Goal: Task Accomplishment & Management: Complete application form

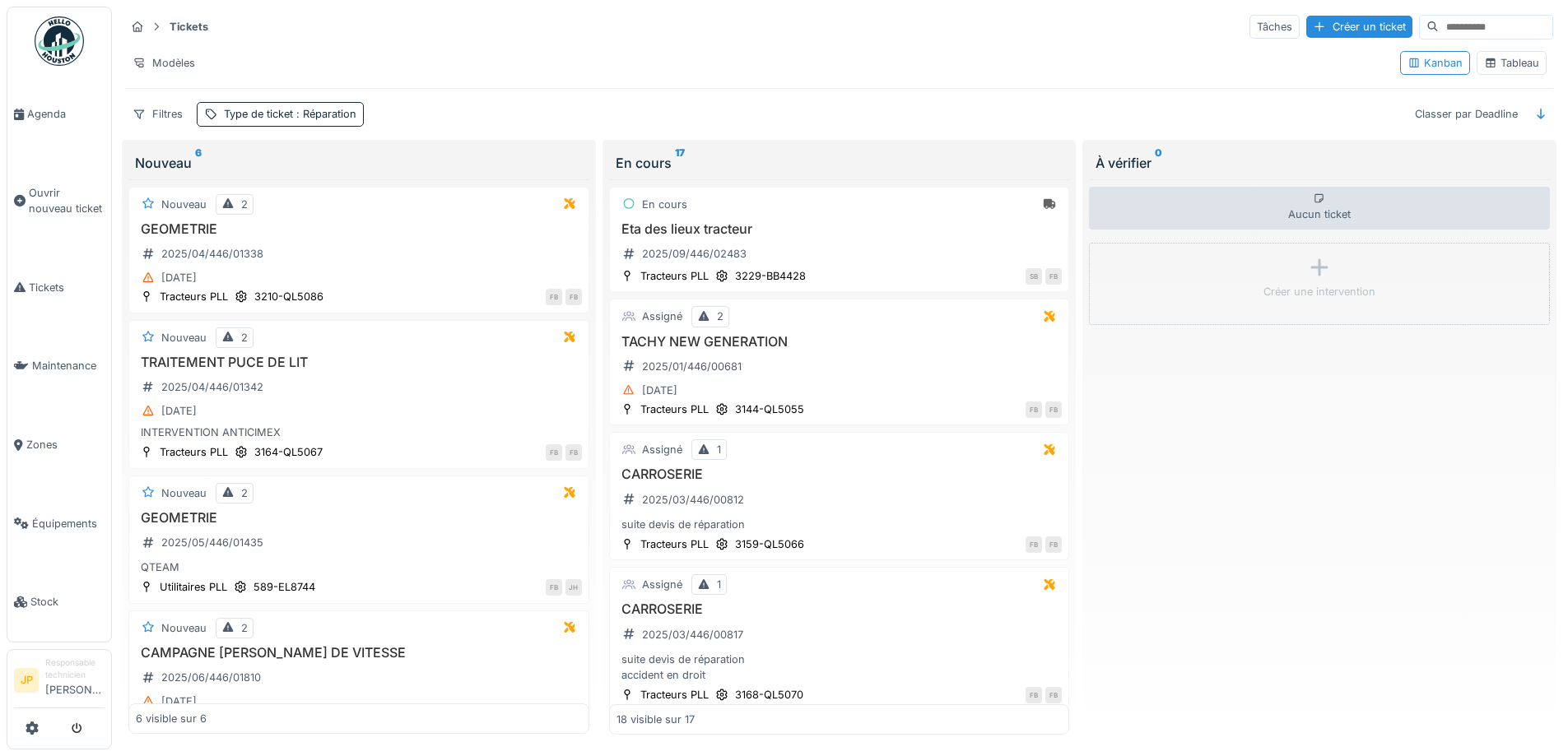
click at [73, 516] on span "Équipements" at bounding box center [68, 523] width 72 height 16
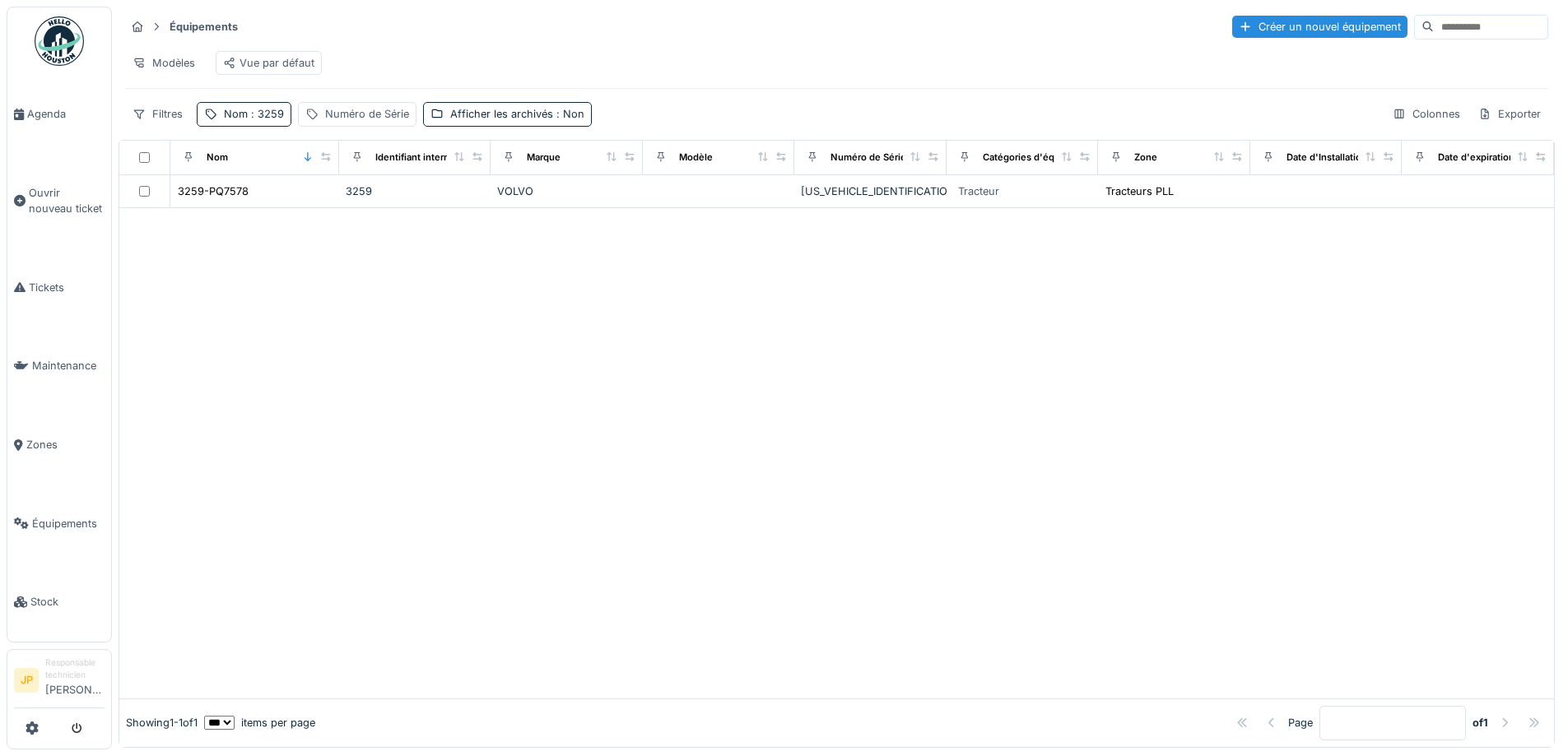
click at [268, 120] on span ": 3259" at bounding box center [266, 114] width 36 height 12
drag, startPoint x: 261, startPoint y: 204, endPoint x: 208, endPoint y: 225, distance: 57.0
click at [209, 225] on div "Nom est Supprimer Nom **** Ajouter une condition" at bounding box center [286, 282] width 171 height 247
type input "****"
click at [692, 513] on div at bounding box center [837, 453] width 1435 height 491
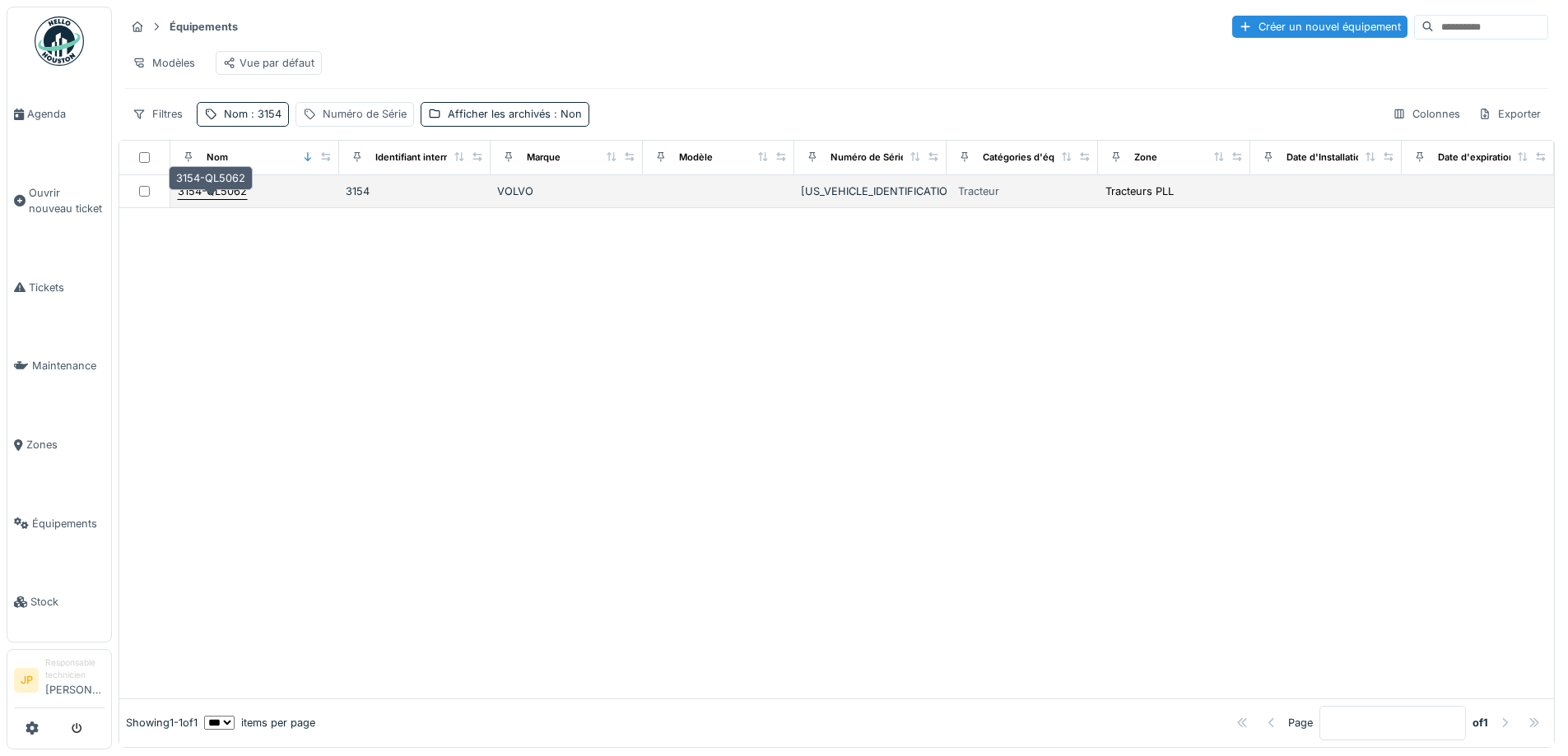
click at [221, 199] on div "3154-QL5062" at bounding box center [211, 191] width 69 height 16
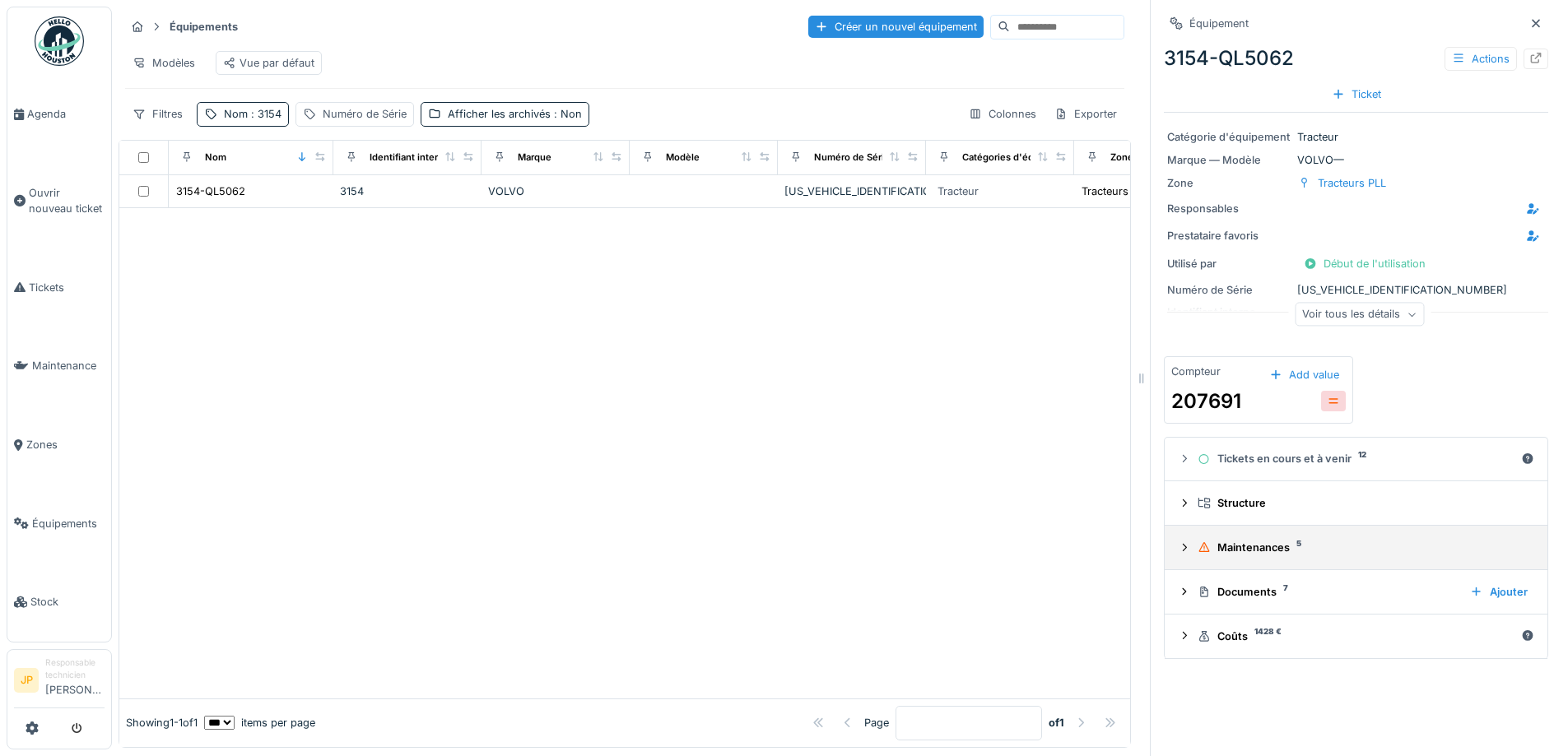
click at [1261, 548] on div "Maintenances 5" at bounding box center [1362, 547] width 330 height 16
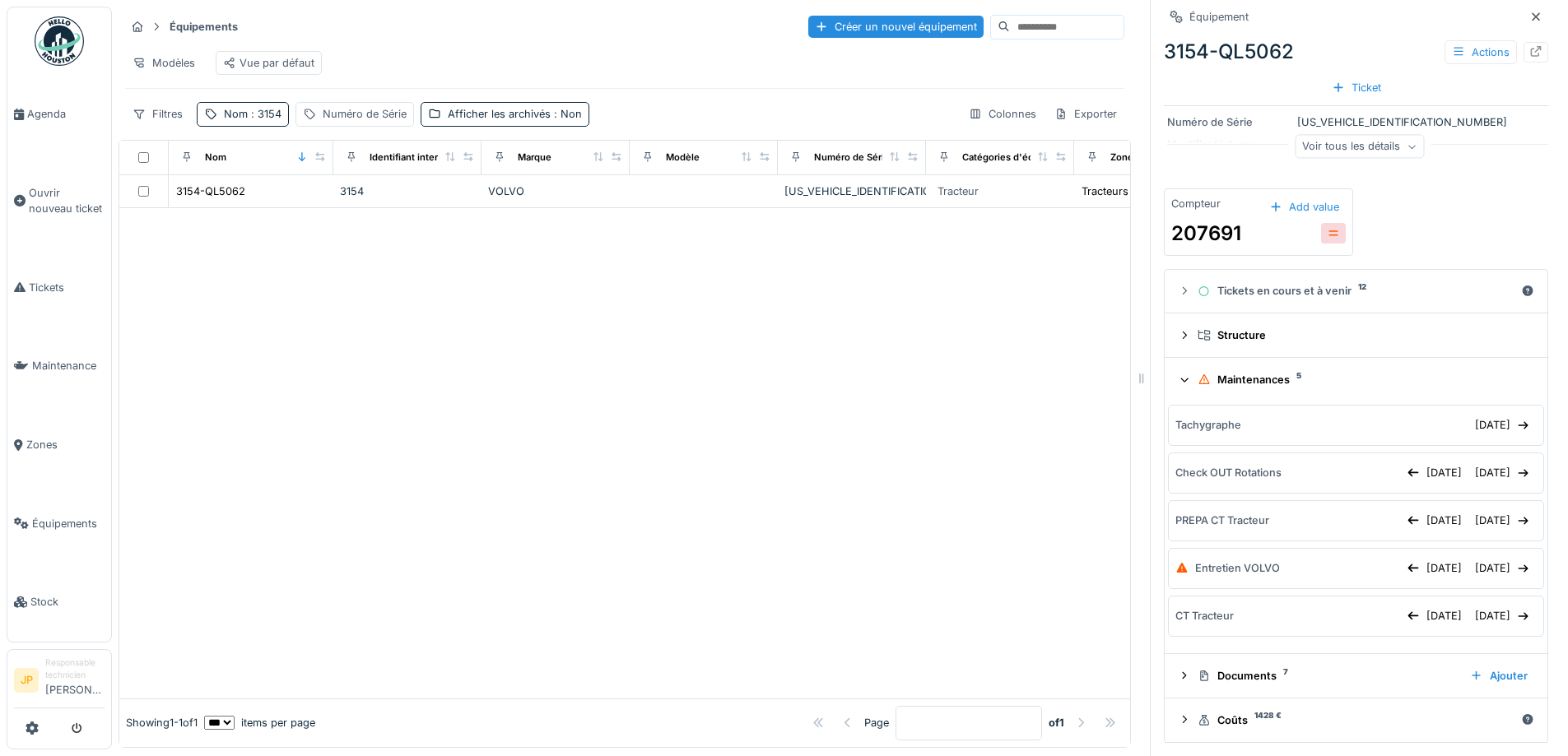
scroll to position [170, 0]
click at [1468, 526] on div "18/09/2025" at bounding box center [1502, 521] width 68 height 22
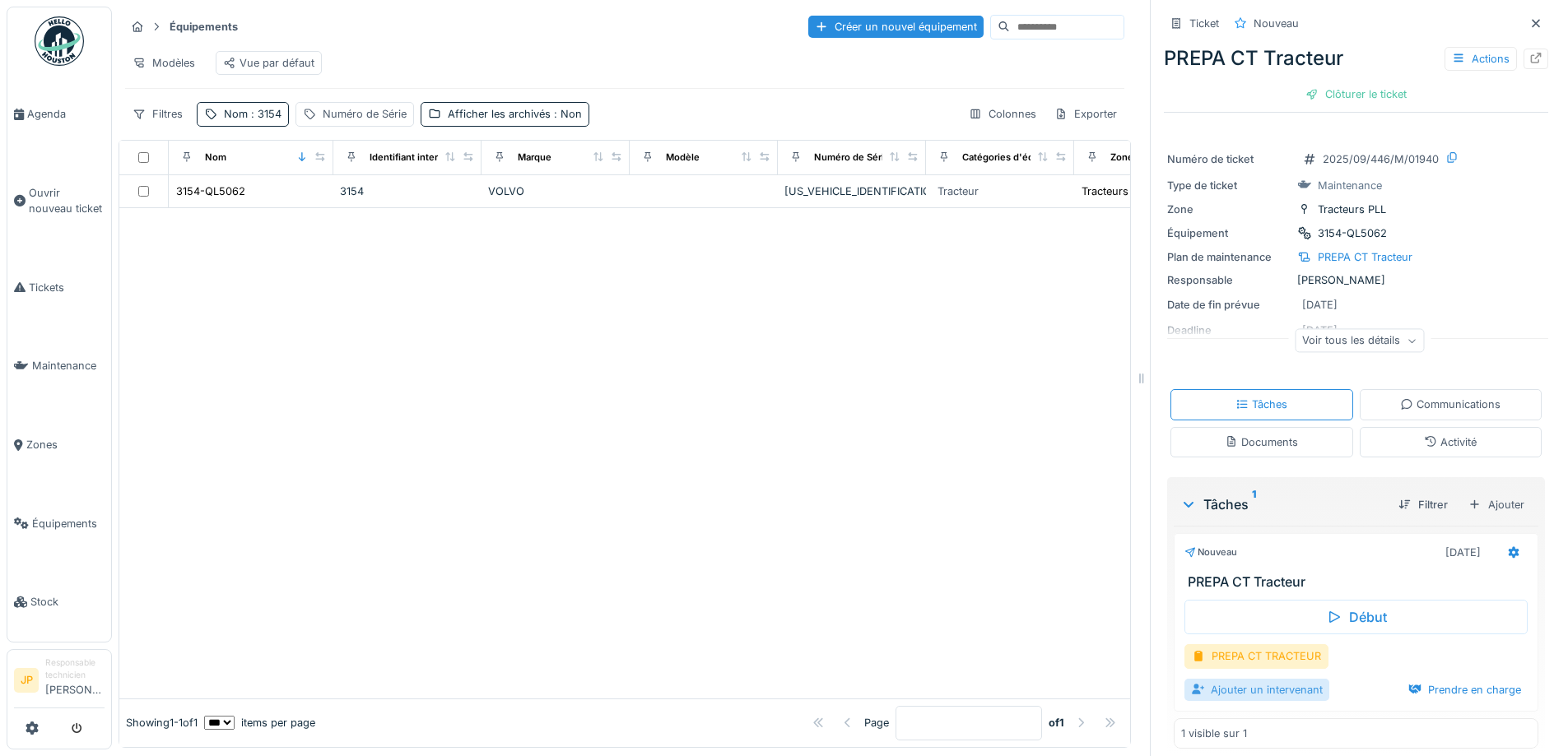
click at [1226, 693] on div "Ajouter un intervenant" at bounding box center [1257, 690] width 145 height 22
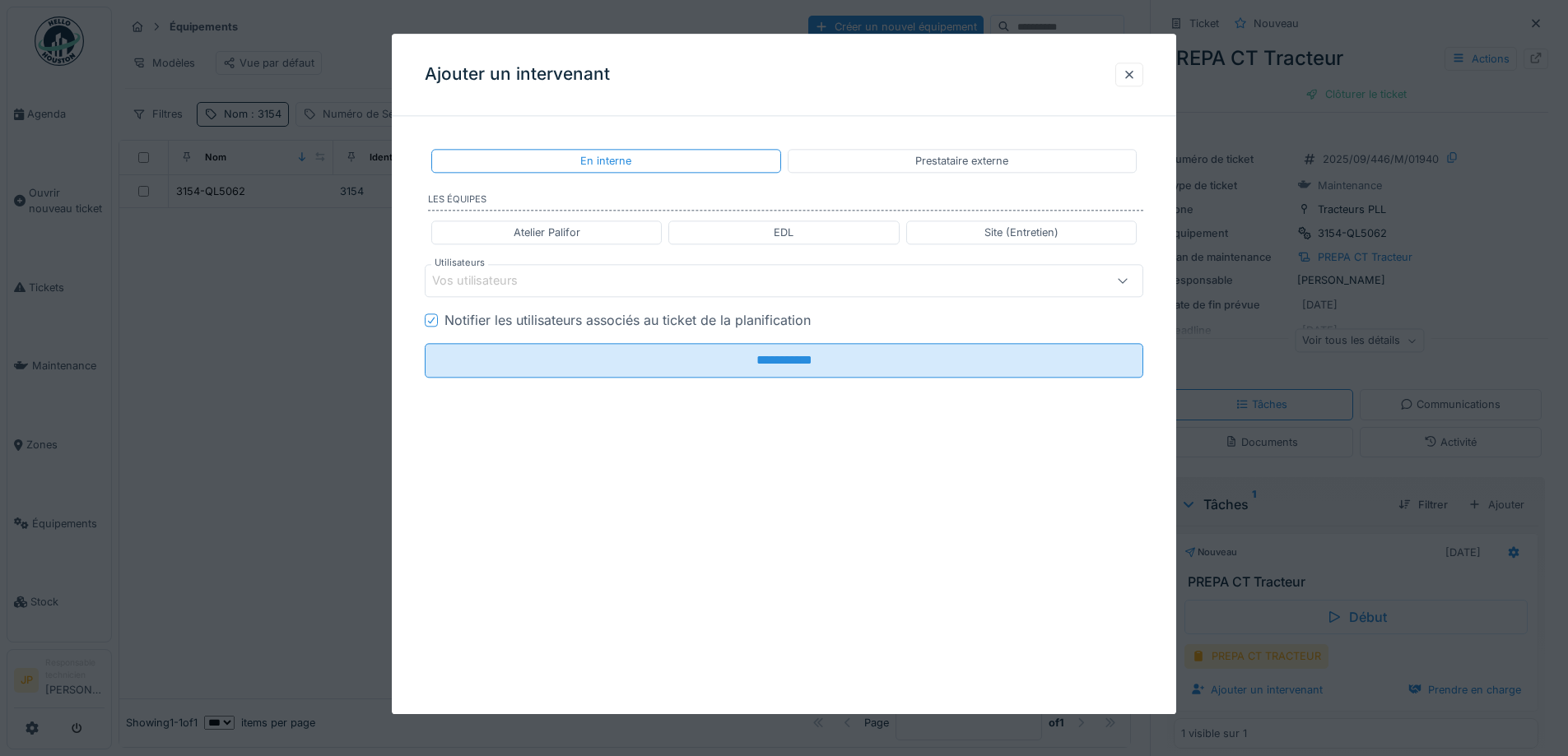
click at [567, 227] on div "Atelier Palifor" at bounding box center [546, 232] width 66 height 16
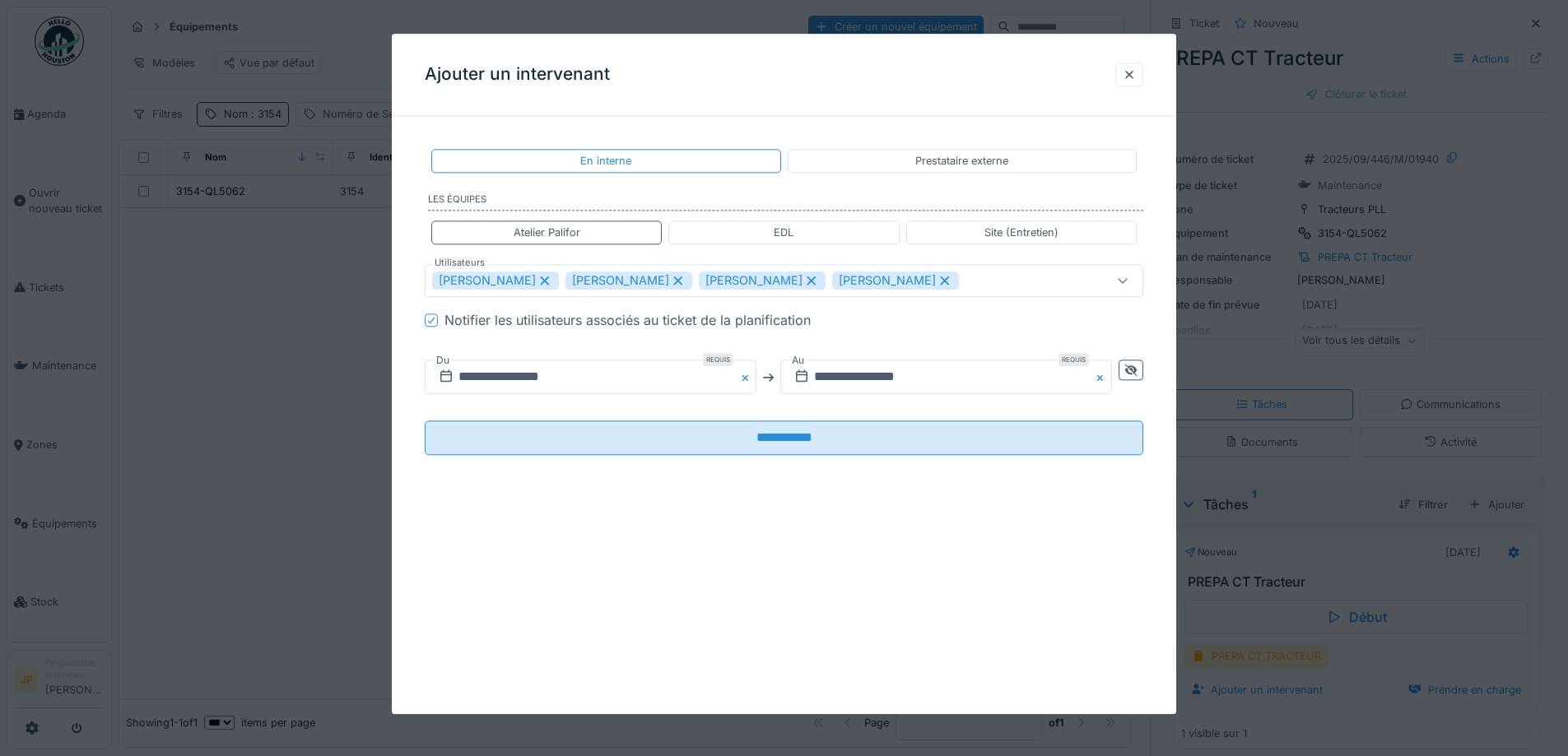
click at [537, 281] on icon at bounding box center [545, 281] width 15 height 12
type input "**********"
click at [1137, 366] on icon at bounding box center [1131, 371] width 12 height 12
click at [908, 390] on input "**********" at bounding box center [768, 378] width 687 height 35
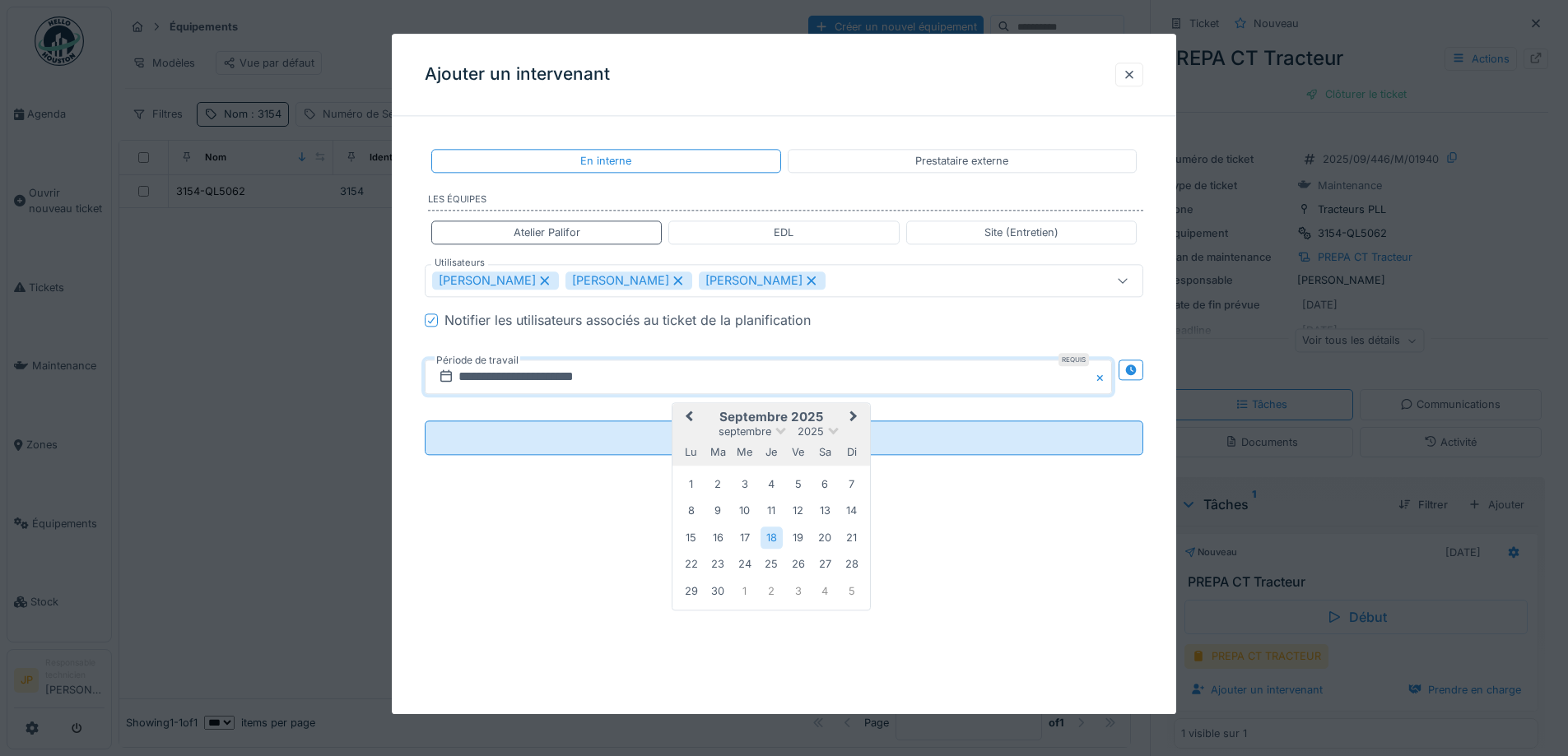
click at [689, 414] on span "Previous Month" at bounding box center [689, 418] width 0 height 20
click at [799, 594] on div "29" at bounding box center [798, 592] width 22 height 24
click at [800, 594] on div "29" at bounding box center [798, 592] width 22 height 24
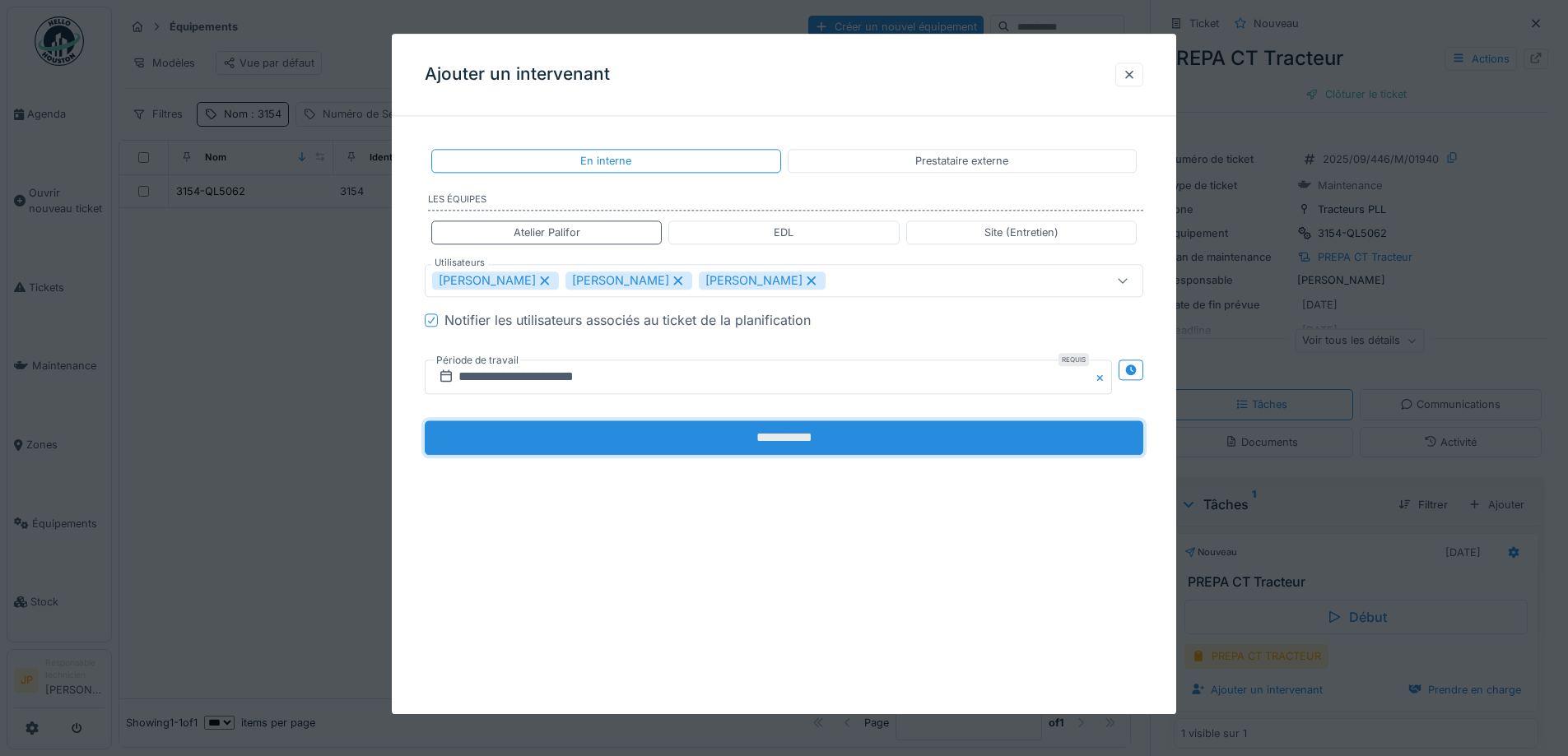
click at [786, 443] on input "**********" at bounding box center [784, 439] width 719 height 35
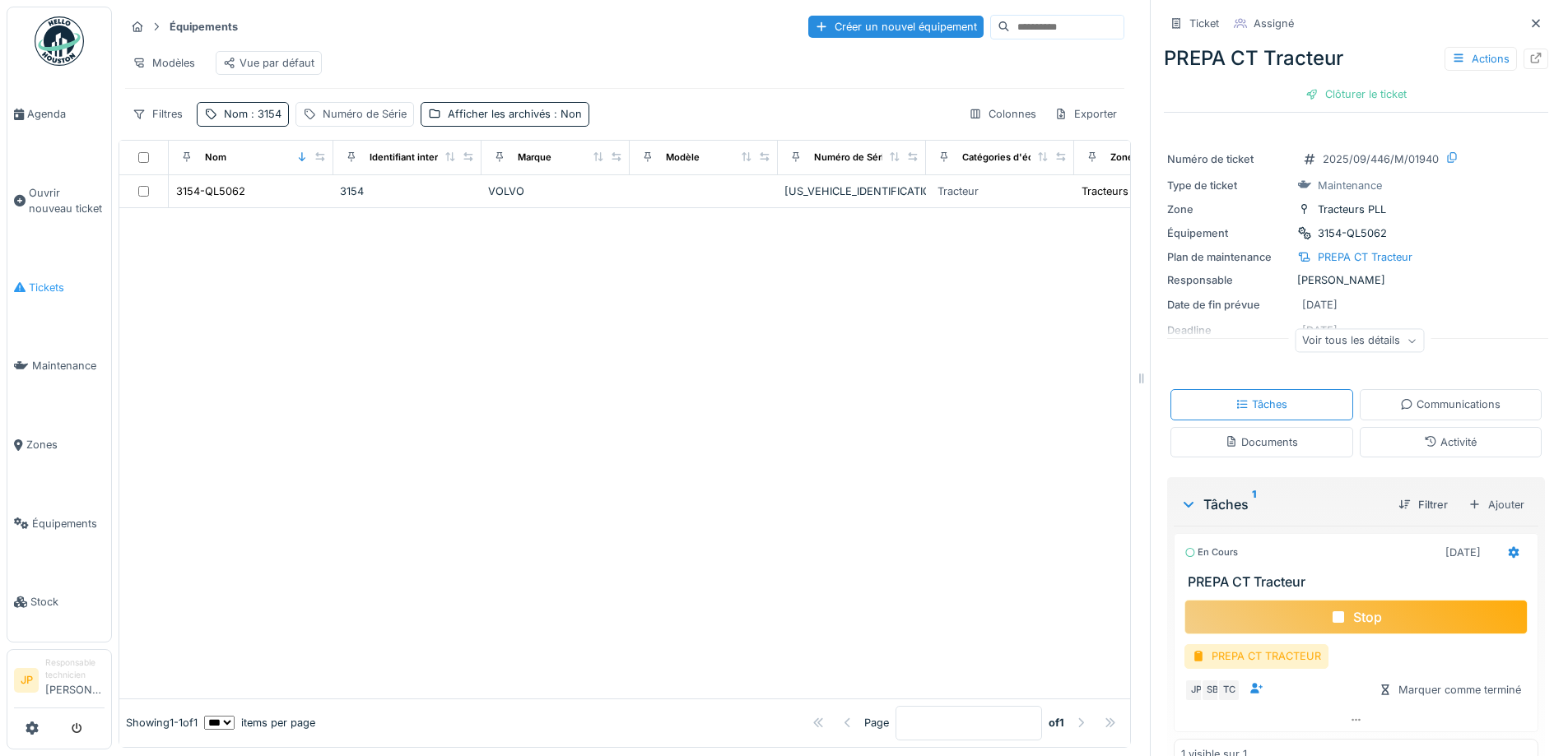
click at [20, 270] on link "Tickets" at bounding box center [59, 288] width 104 height 79
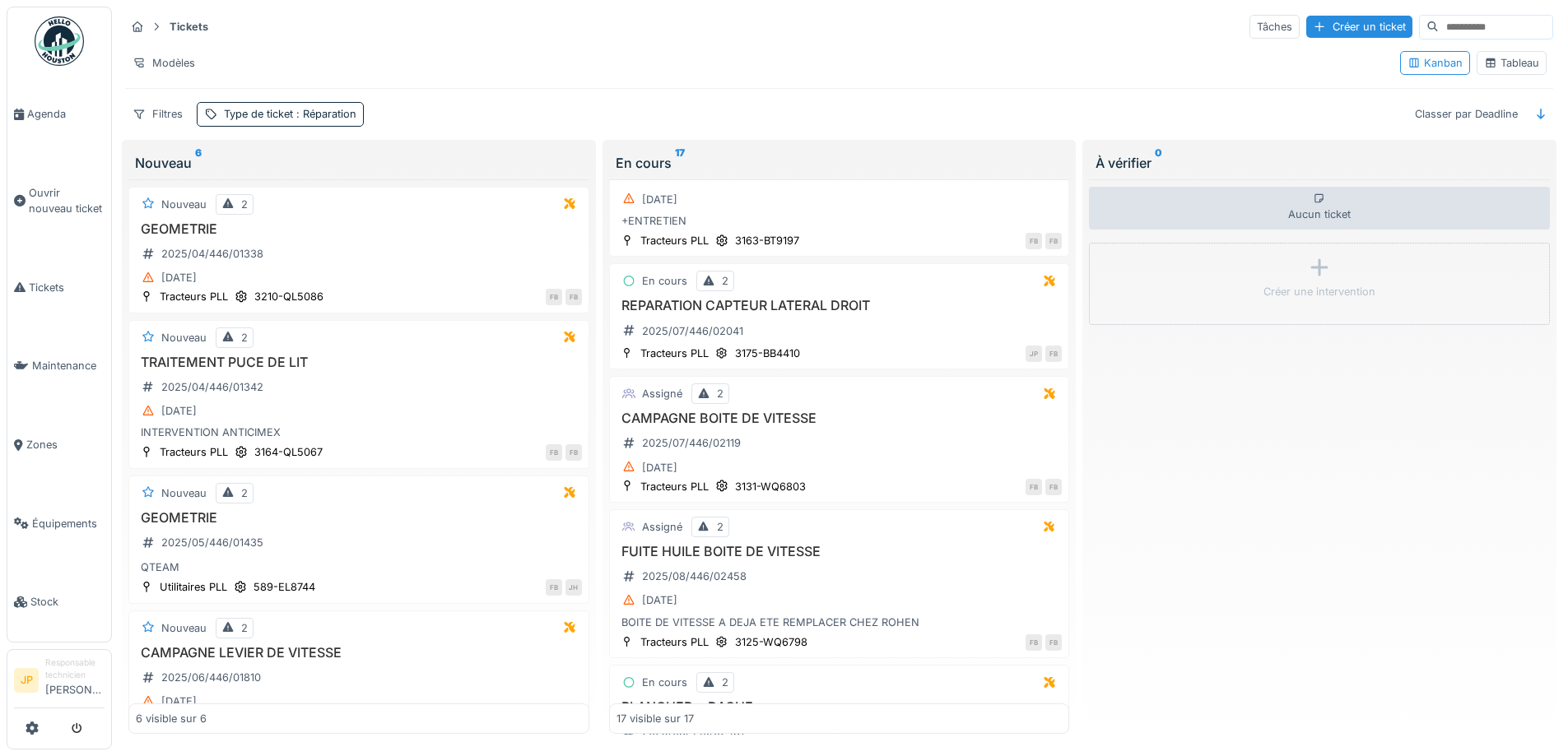
scroll to position [1813, 0]
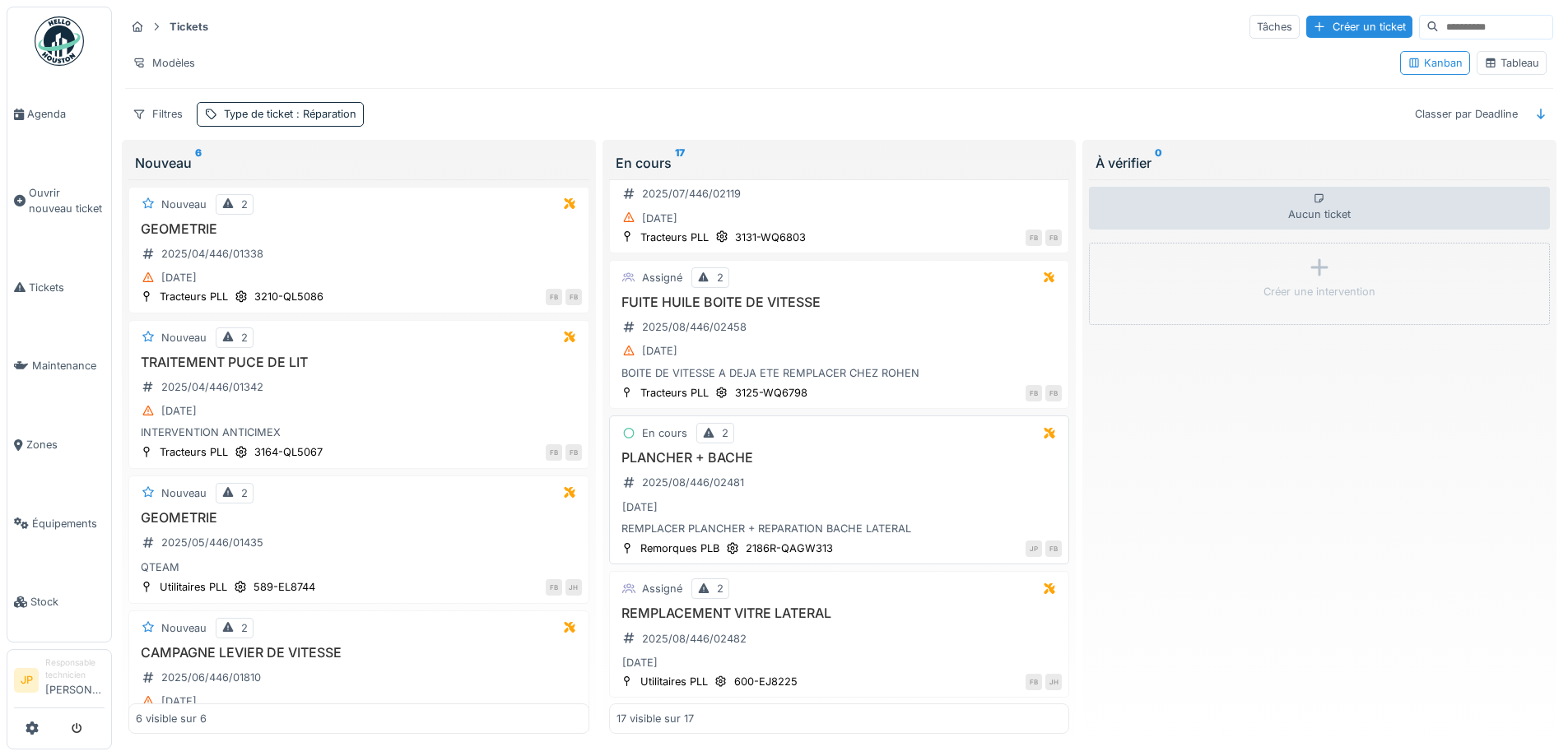
click at [722, 452] on h3 "PLANCHER + BACHE" at bounding box center [840, 458] width 446 height 16
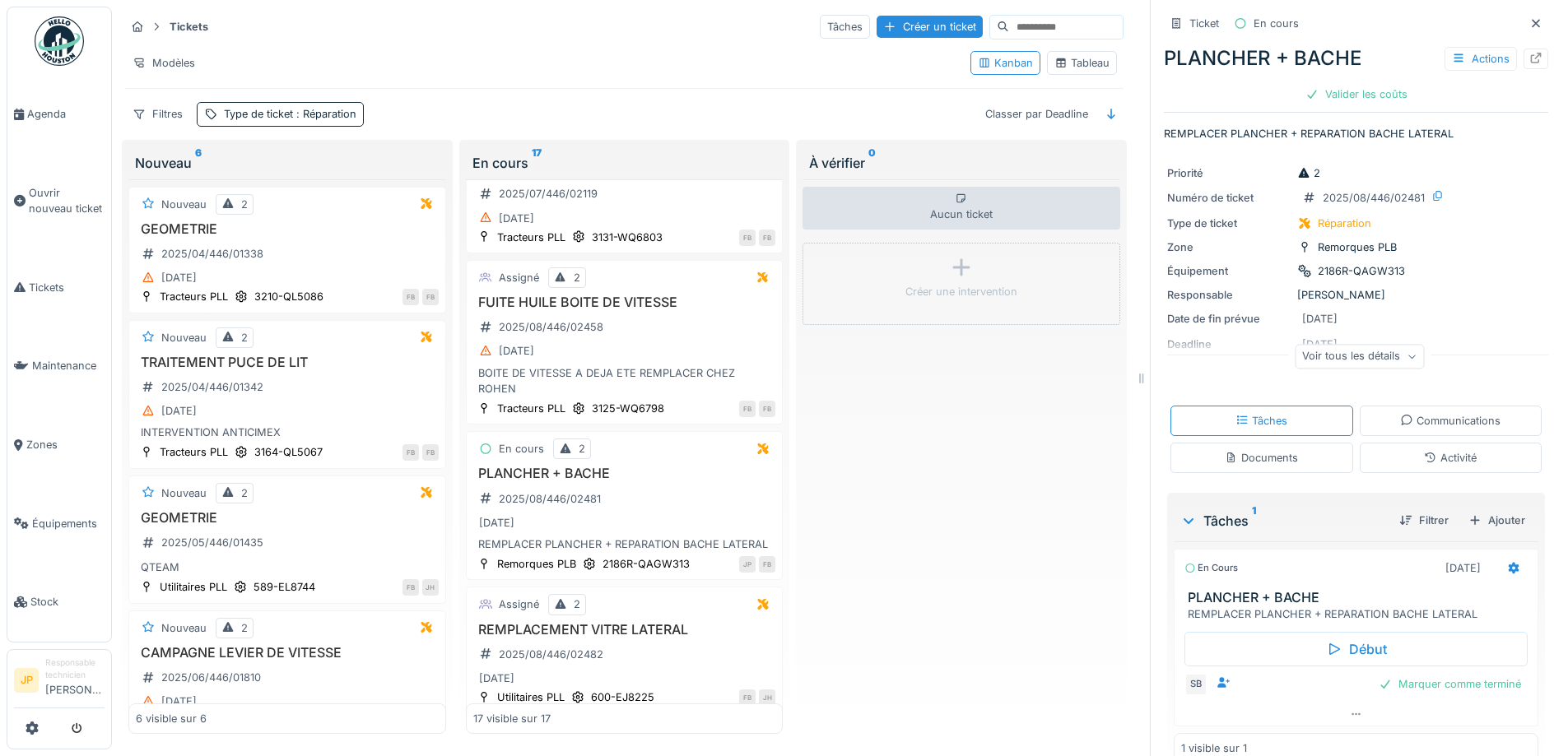
click at [1432, 450] on div "Activité" at bounding box center [1451, 458] width 182 height 31
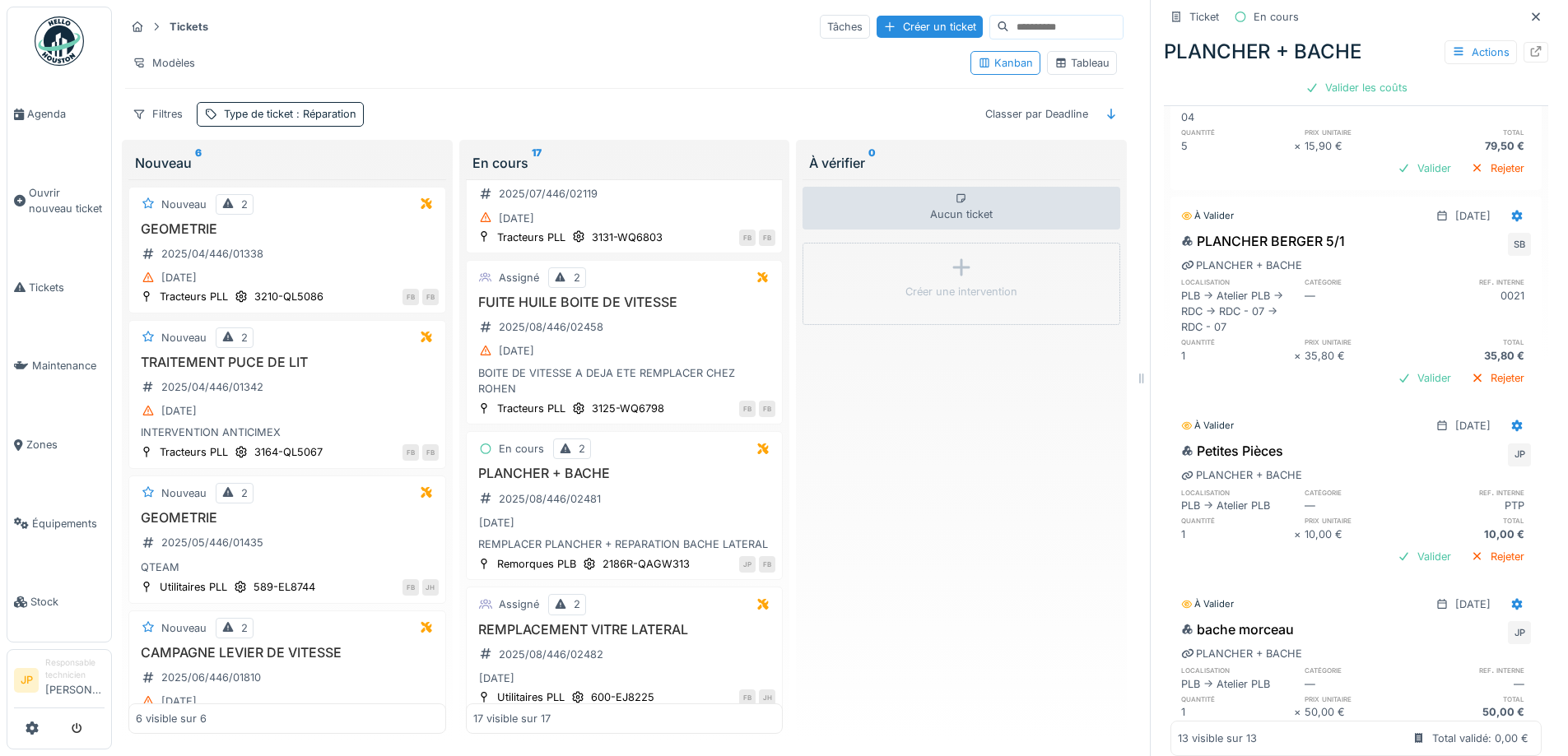
scroll to position [359, 0]
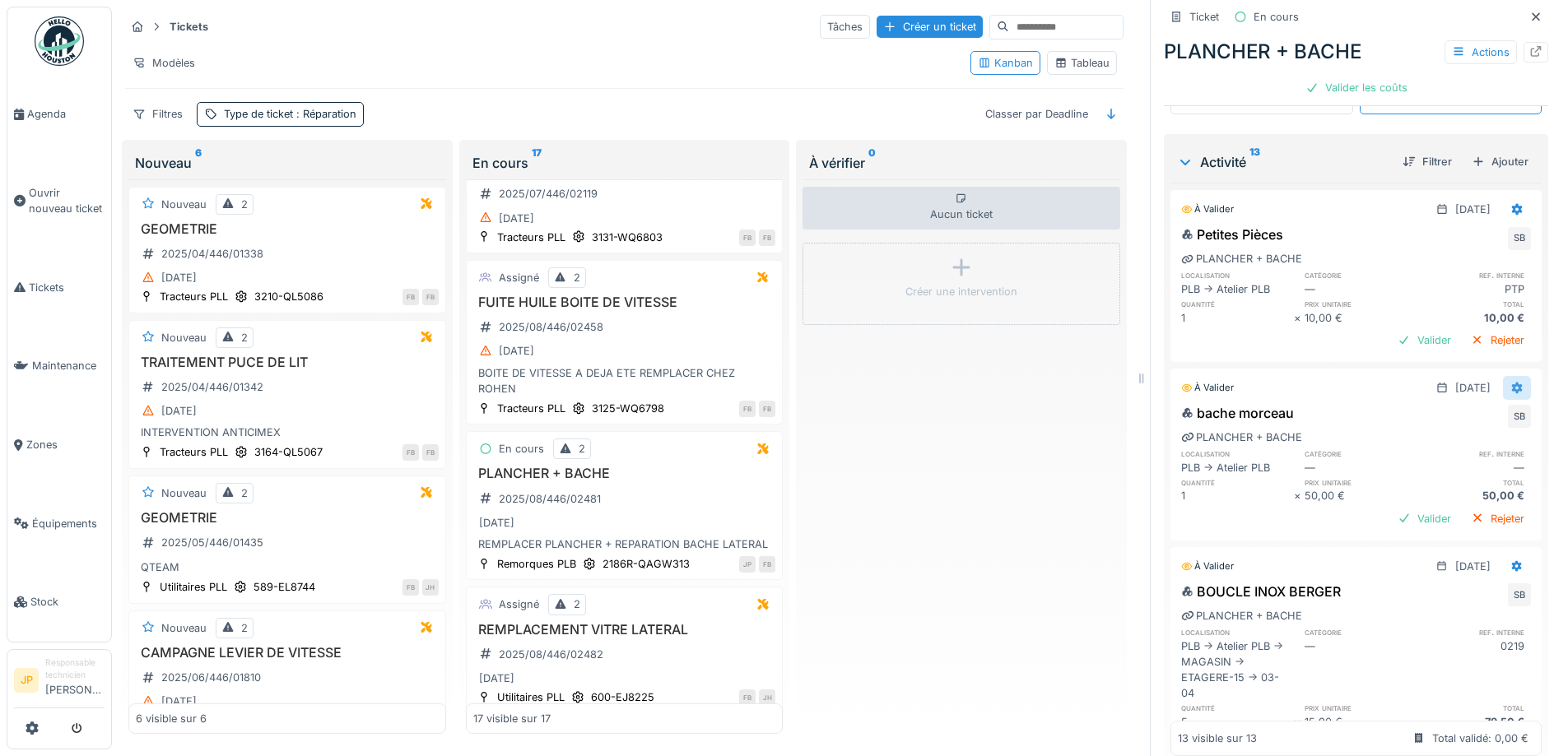
click at [1512, 382] on icon at bounding box center [1517, 388] width 11 height 12
click at [1454, 439] on div "Supprimer" at bounding box center [1449, 451] width 80 height 25
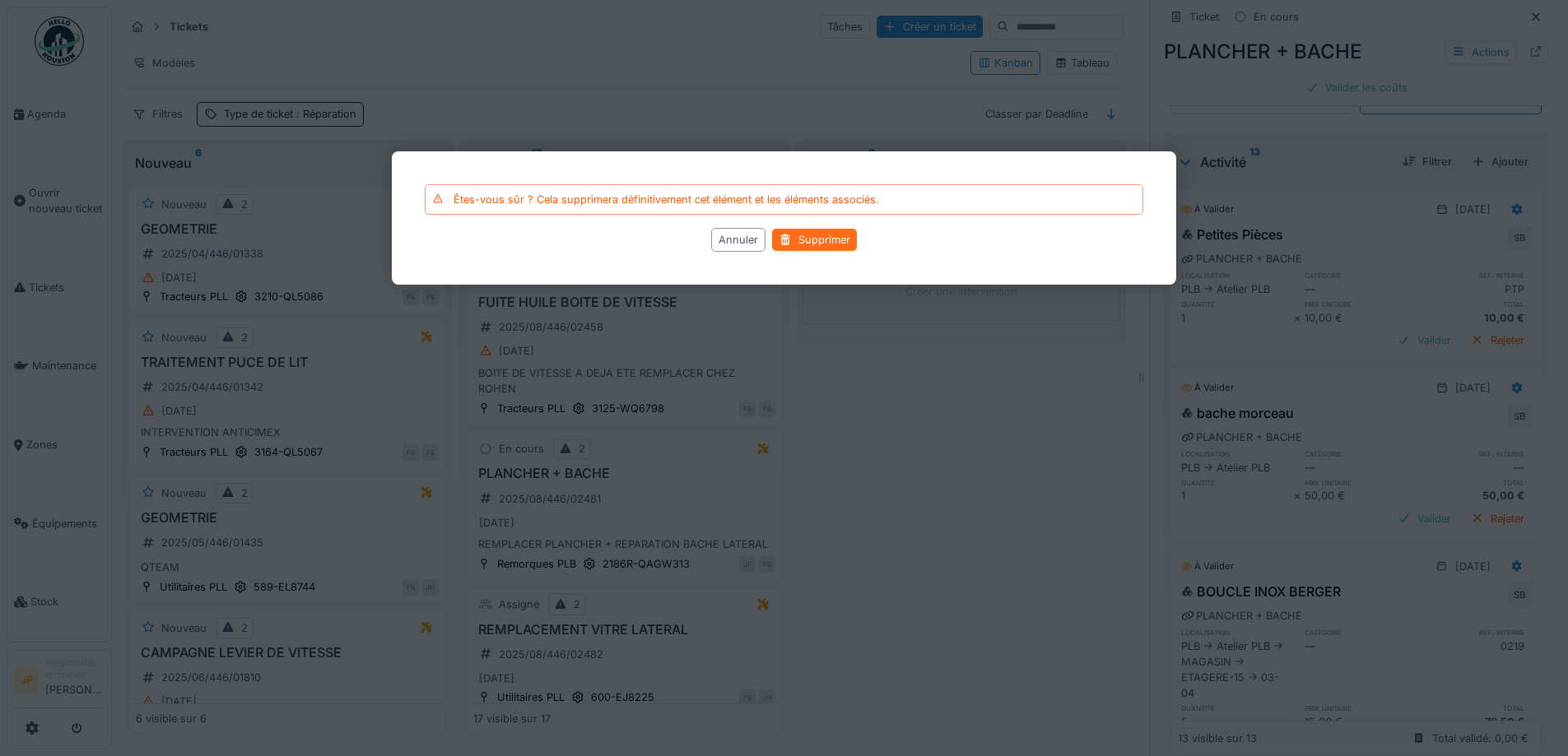
click at [804, 242] on div "Supprimer" at bounding box center [814, 240] width 85 height 22
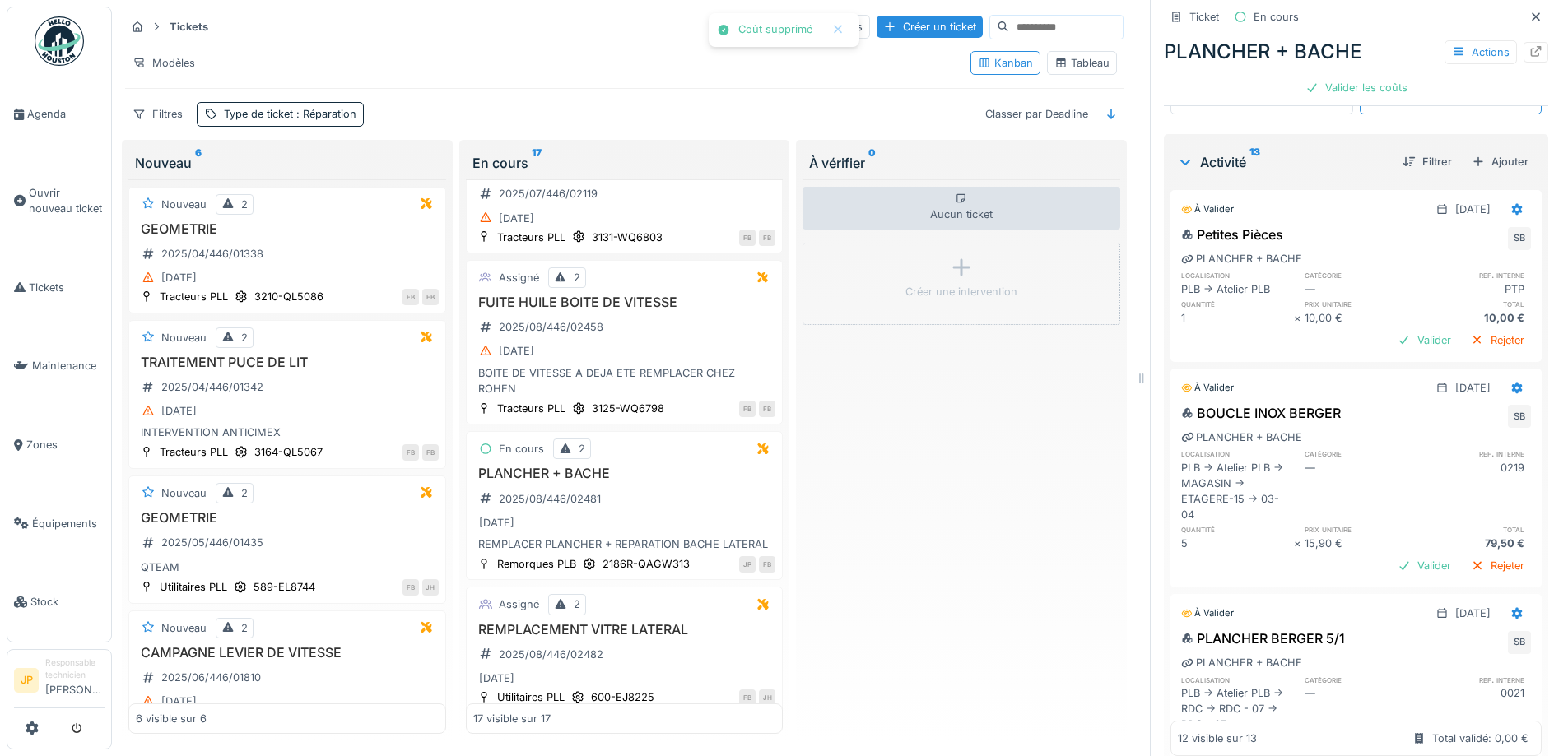
click at [1490, 200] on div at bounding box center [784, 378] width 1568 height 756
click at [1511, 204] on icon at bounding box center [1517, 209] width 13 height 11
click at [1448, 261] on div "Supprimer" at bounding box center [1449, 274] width 80 height 25
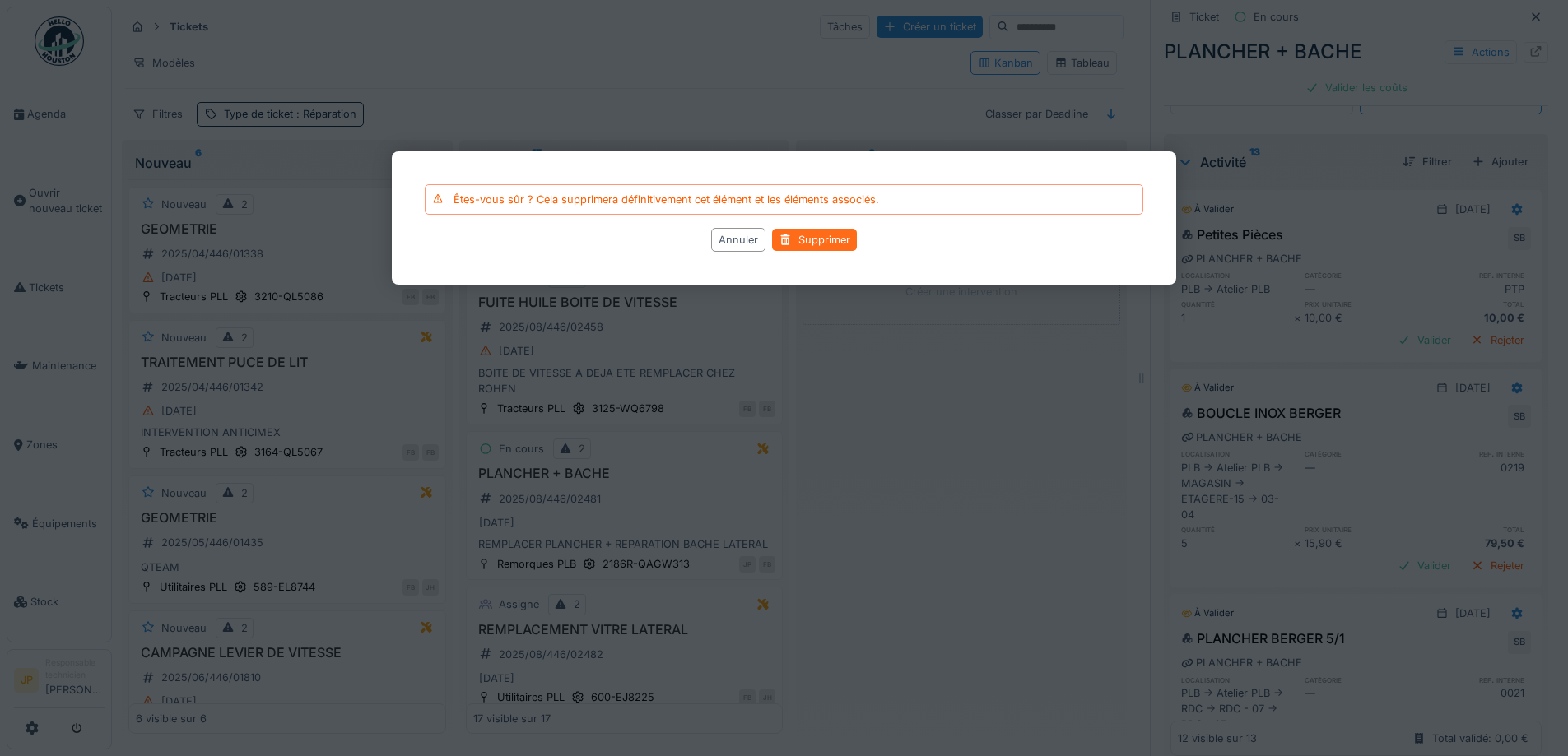
click at [818, 232] on div "Supprimer" at bounding box center [814, 240] width 85 height 22
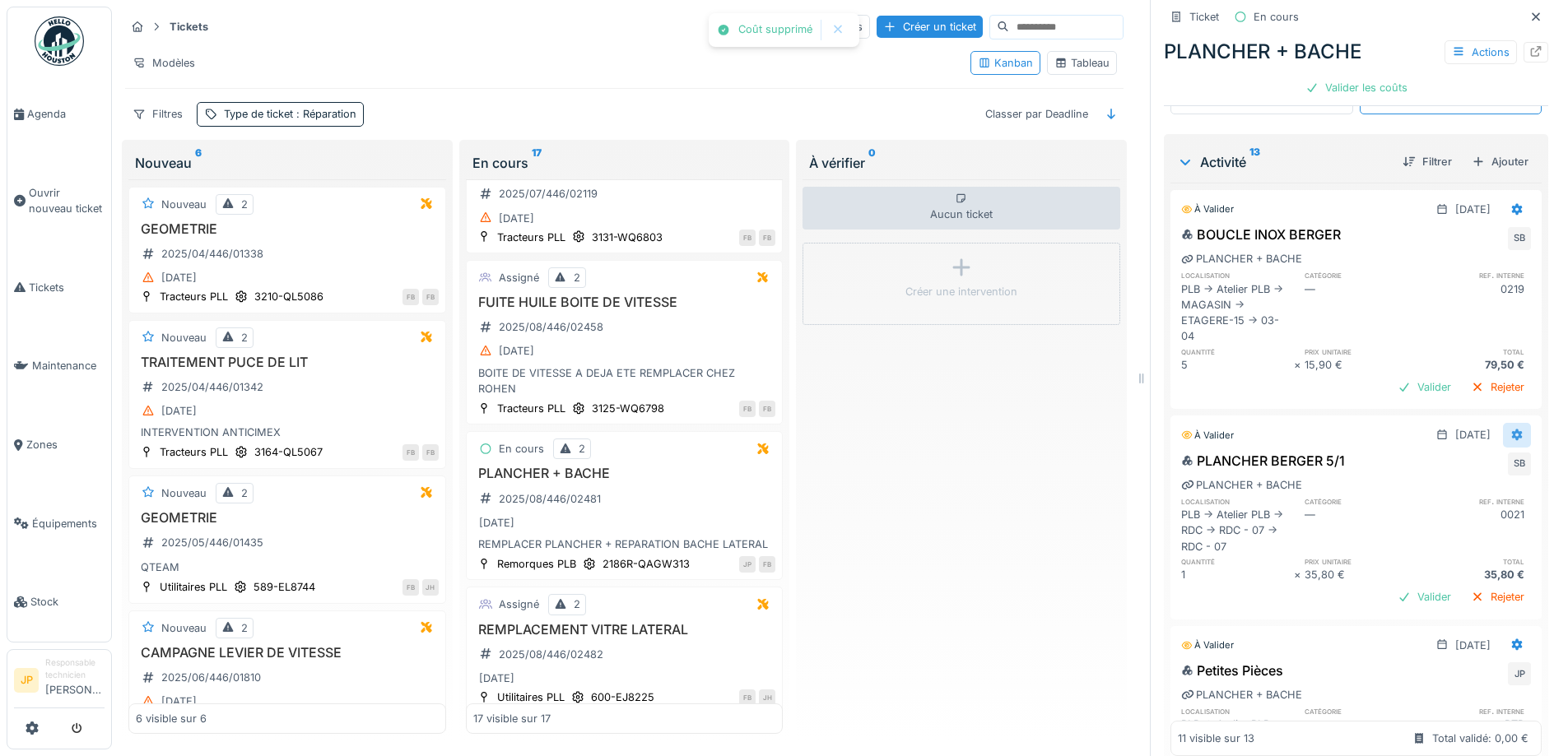
click at [1511, 429] on icon at bounding box center [1517, 434] width 13 height 11
click at [1441, 465] on div "Modifier" at bounding box center [1449, 474] width 80 height 25
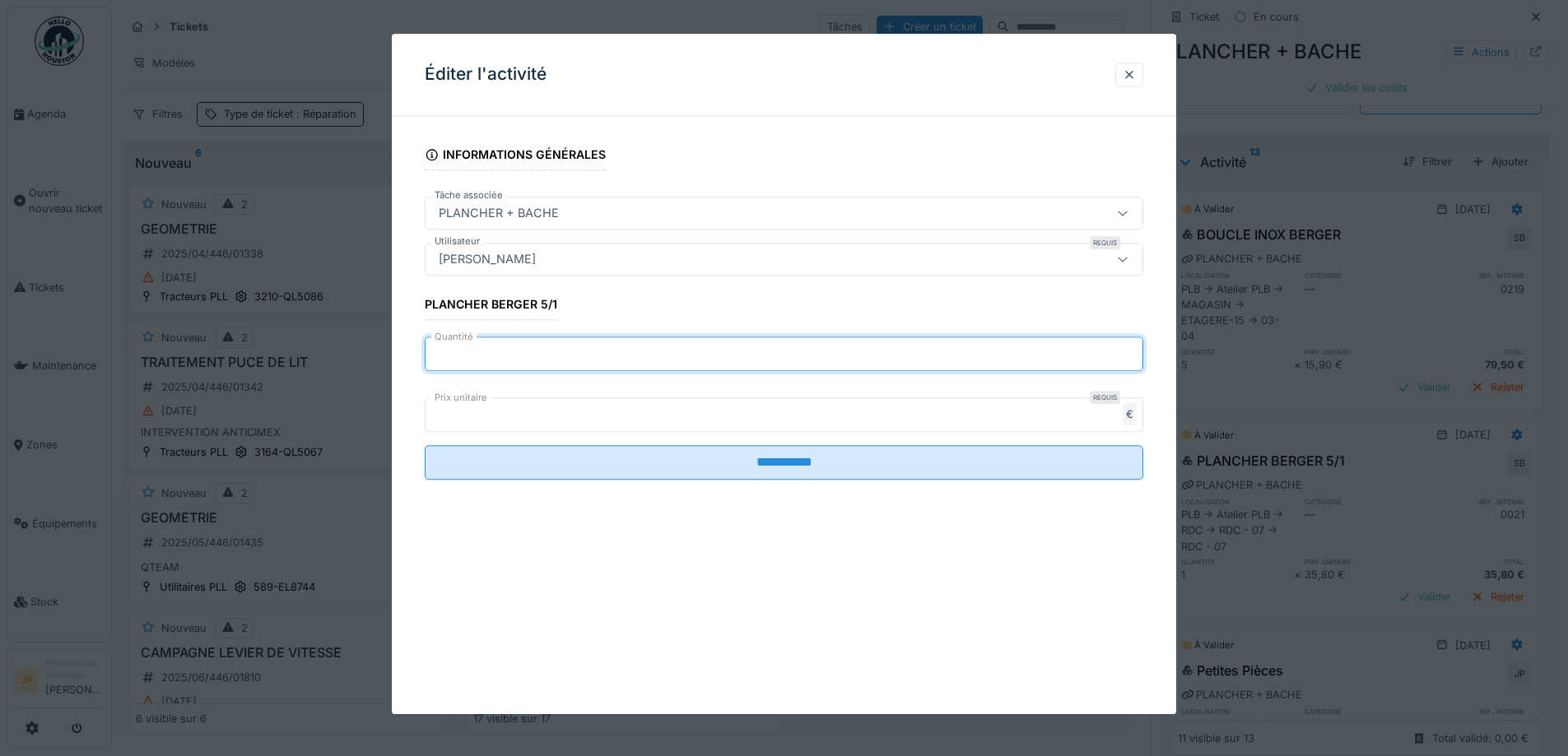
drag, startPoint x: 462, startPoint y: 356, endPoint x: 349, endPoint y: 362, distance: 113.2
click at [349, 362] on div "**********" at bounding box center [840, 378] width 1456 height 756
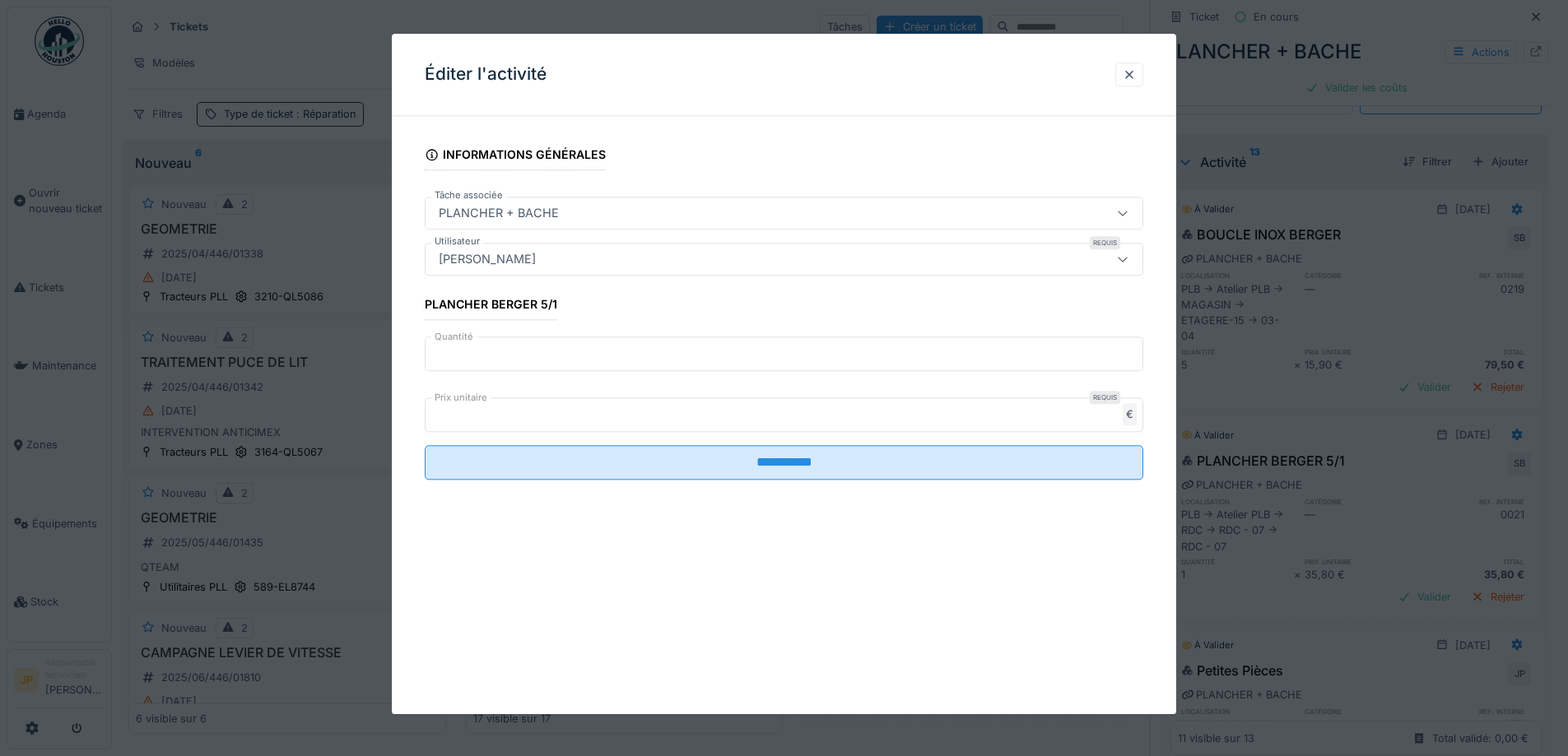
drag, startPoint x: 498, startPoint y: 371, endPoint x: 451, endPoint y: 363, distance: 47.7
click at [434, 371] on div "Quantité *" at bounding box center [784, 354] width 719 height 61
click at [506, 350] on input "*" at bounding box center [784, 355] width 719 height 35
click at [506, 352] on input "*" at bounding box center [784, 355] width 719 height 35
click at [516, 362] on input "*" at bounding box center [784, 355] width 719 height 35
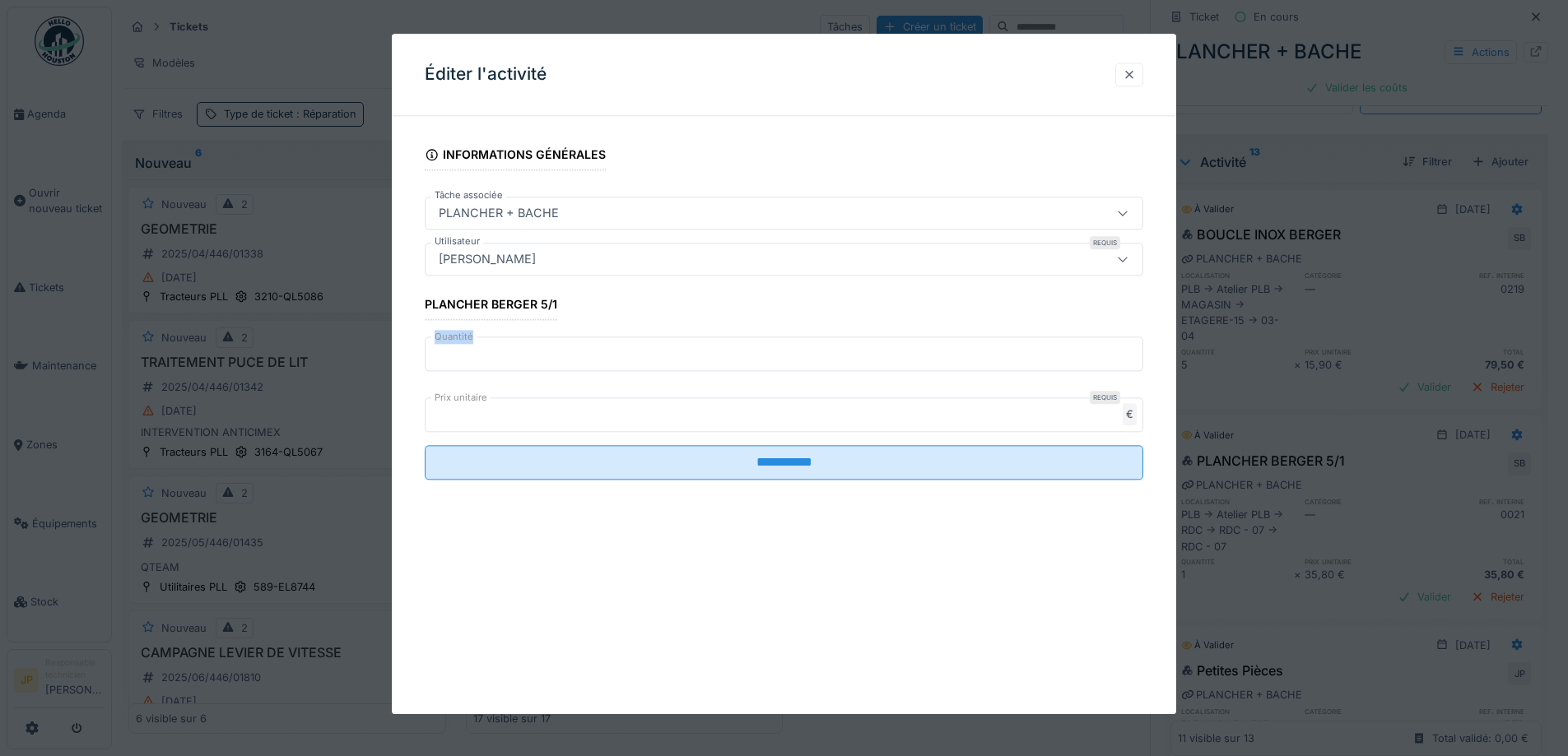
click at [1136, 75] on div at bounding box center [1129, 74] width 13 height 16
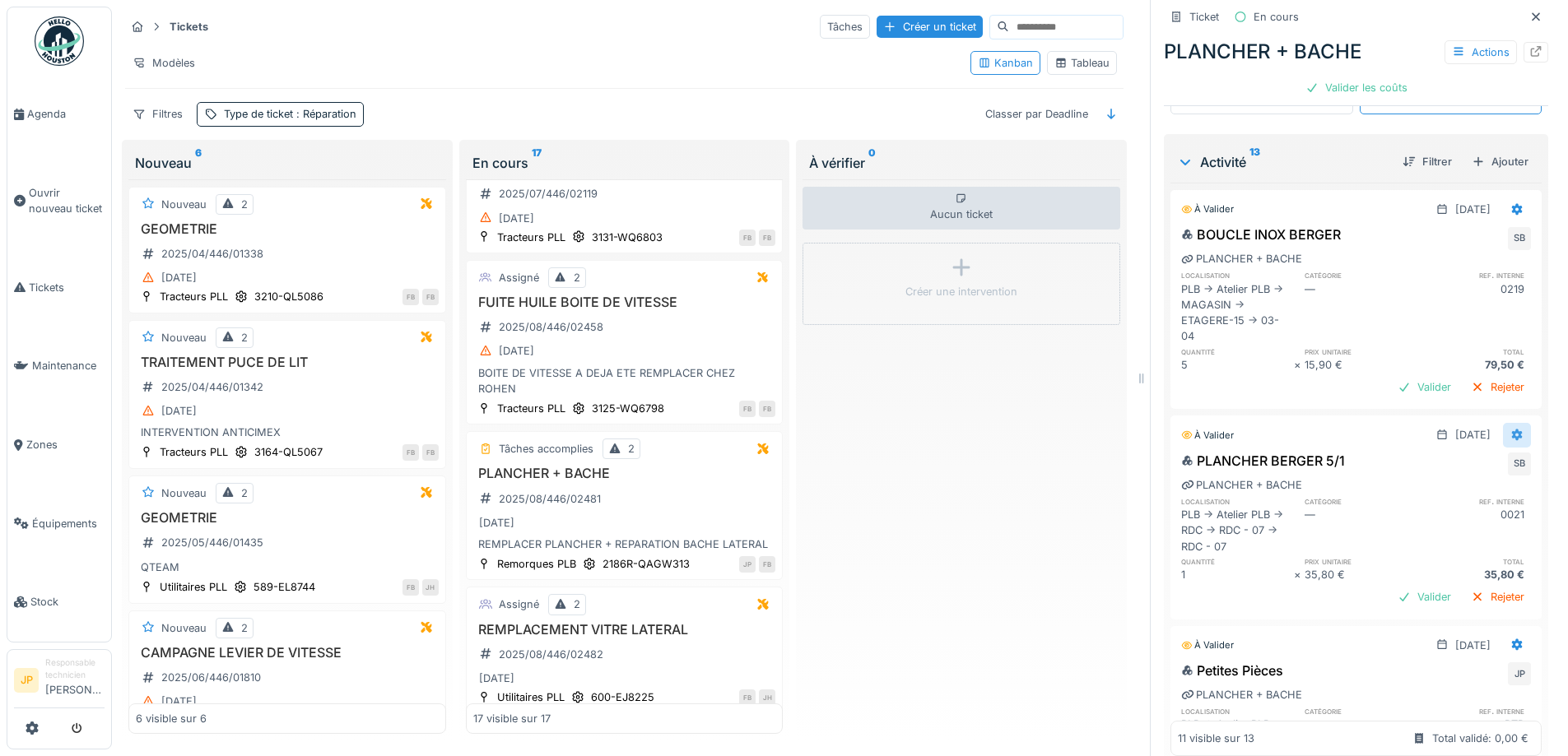
click at [1503, 423] on div at bounding box center [1517, 434] width 28 height 24
click at [1452, 462] on div "Modifier" at bounding box center [1449, 474] width 80 height 25
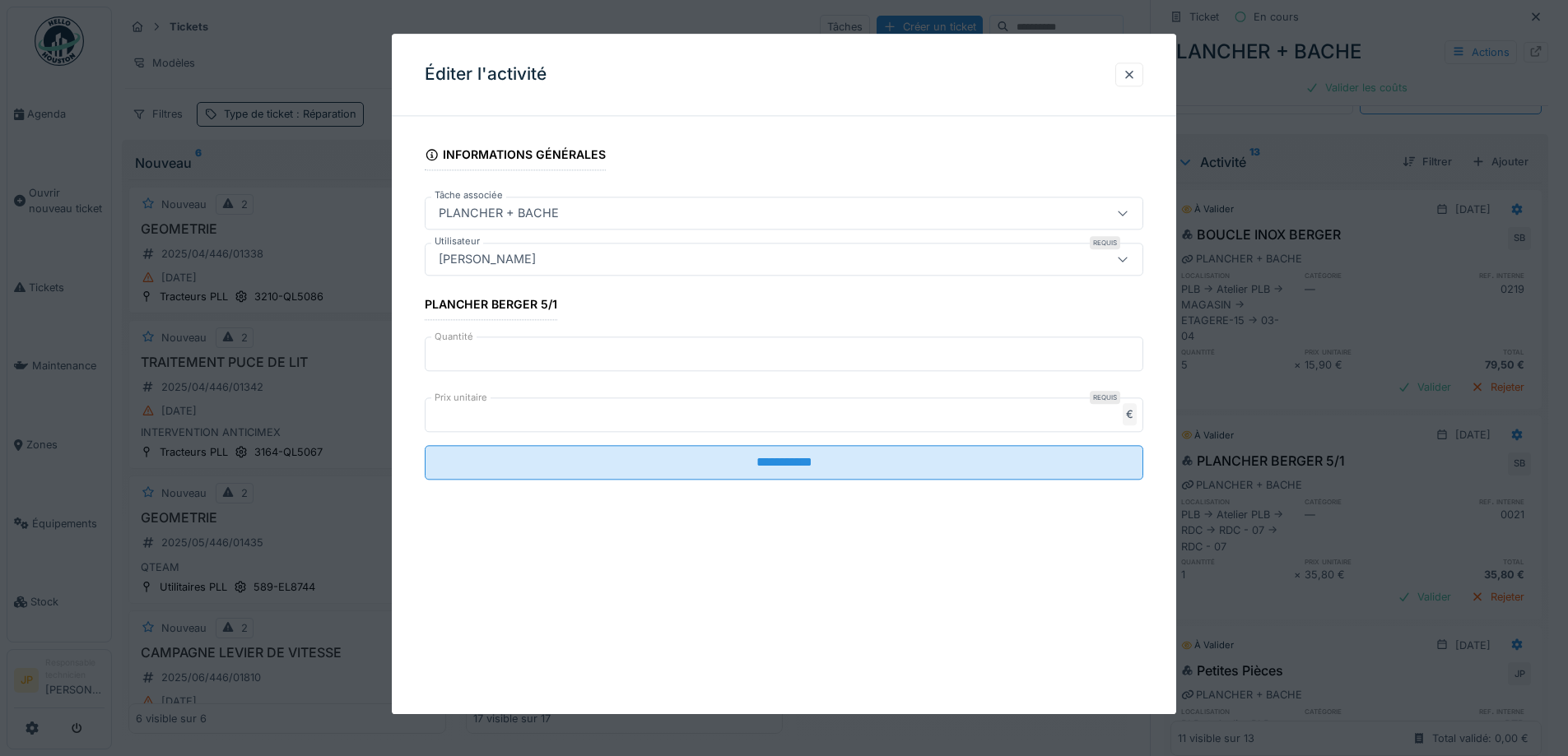
click at [477, 352] on input "*" at bounding box center [784, 355] width 719 height 35
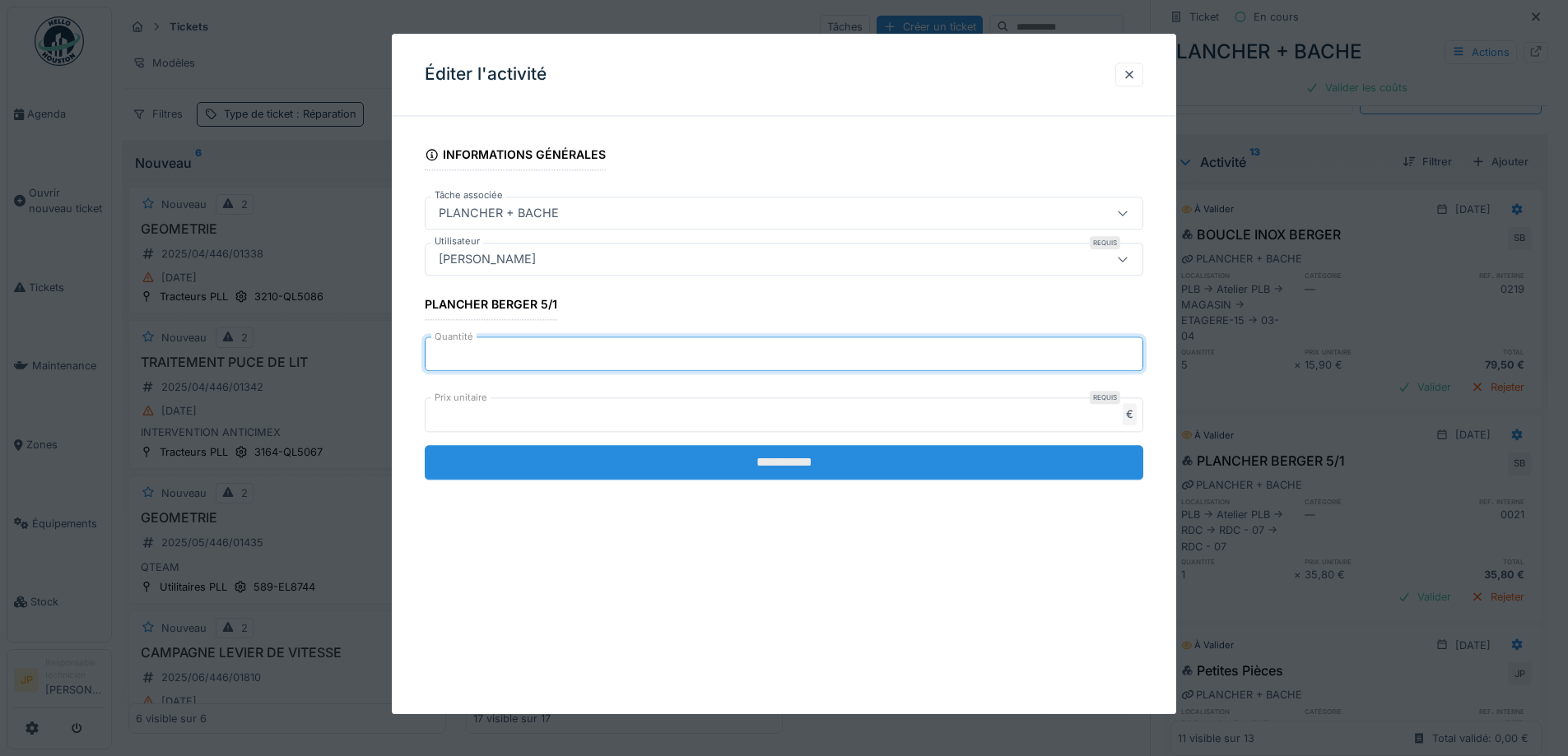
type input "*"
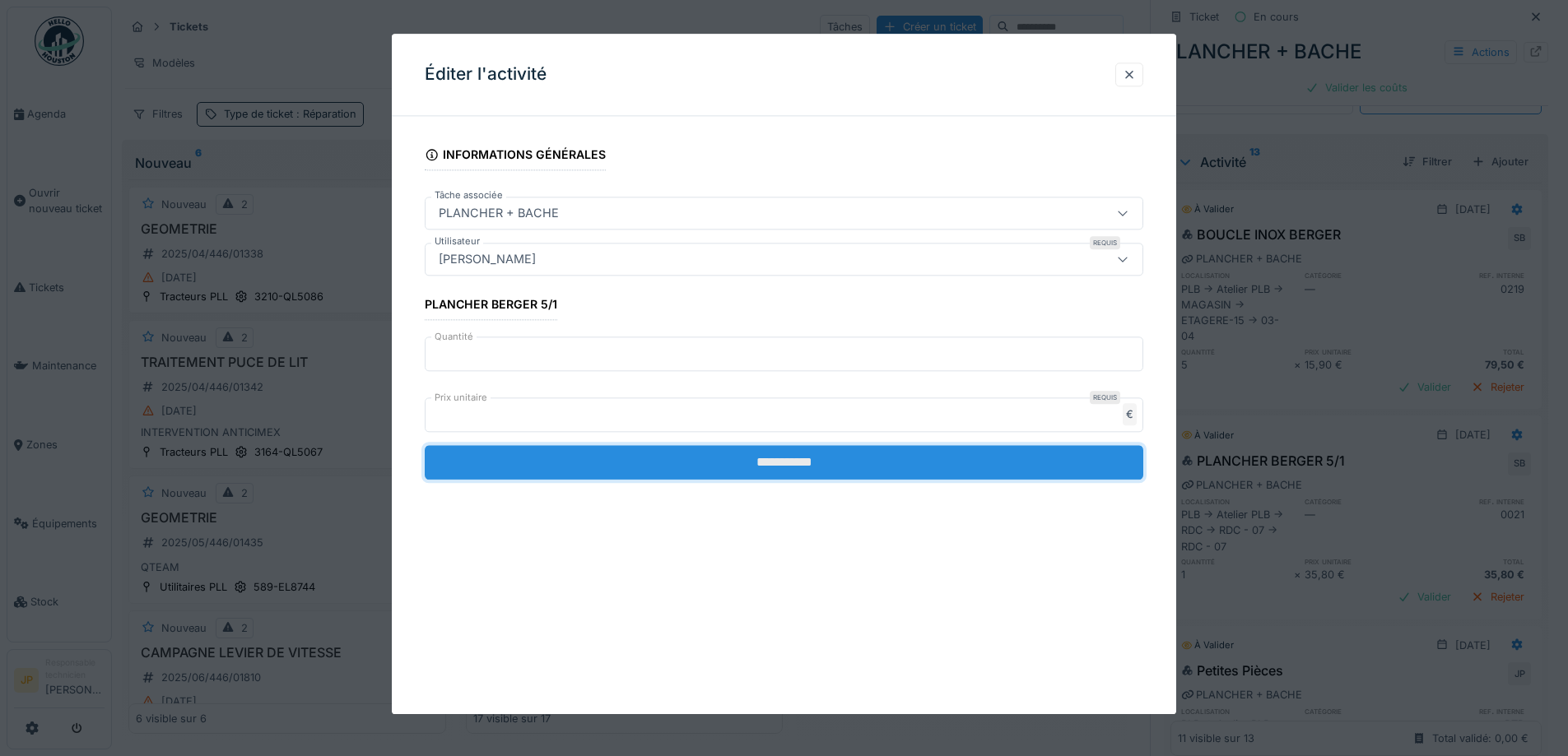
click at [799, 470] on input "**********" at bounding box center [784, 463] width 719 height 35
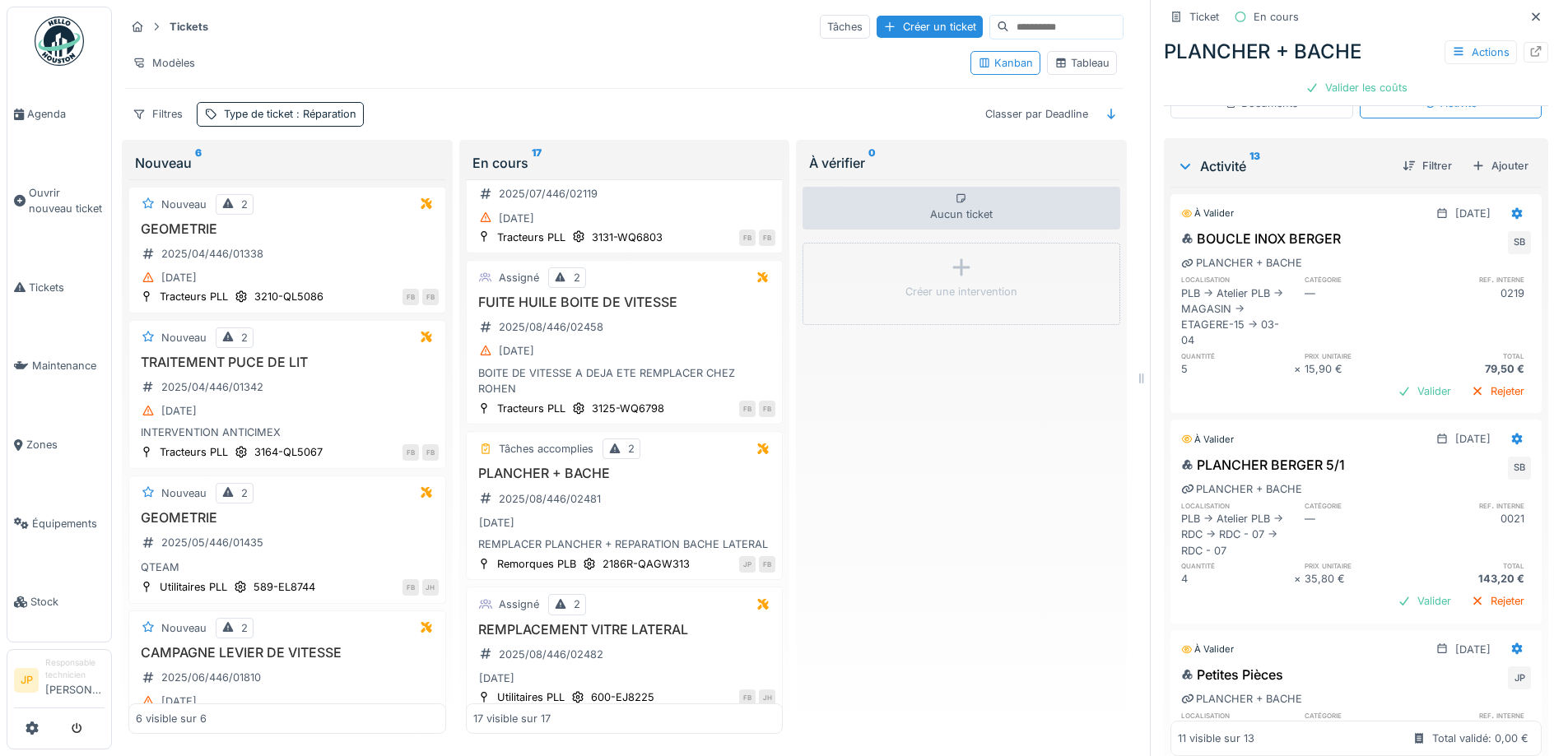
scroll to position [194, 0]
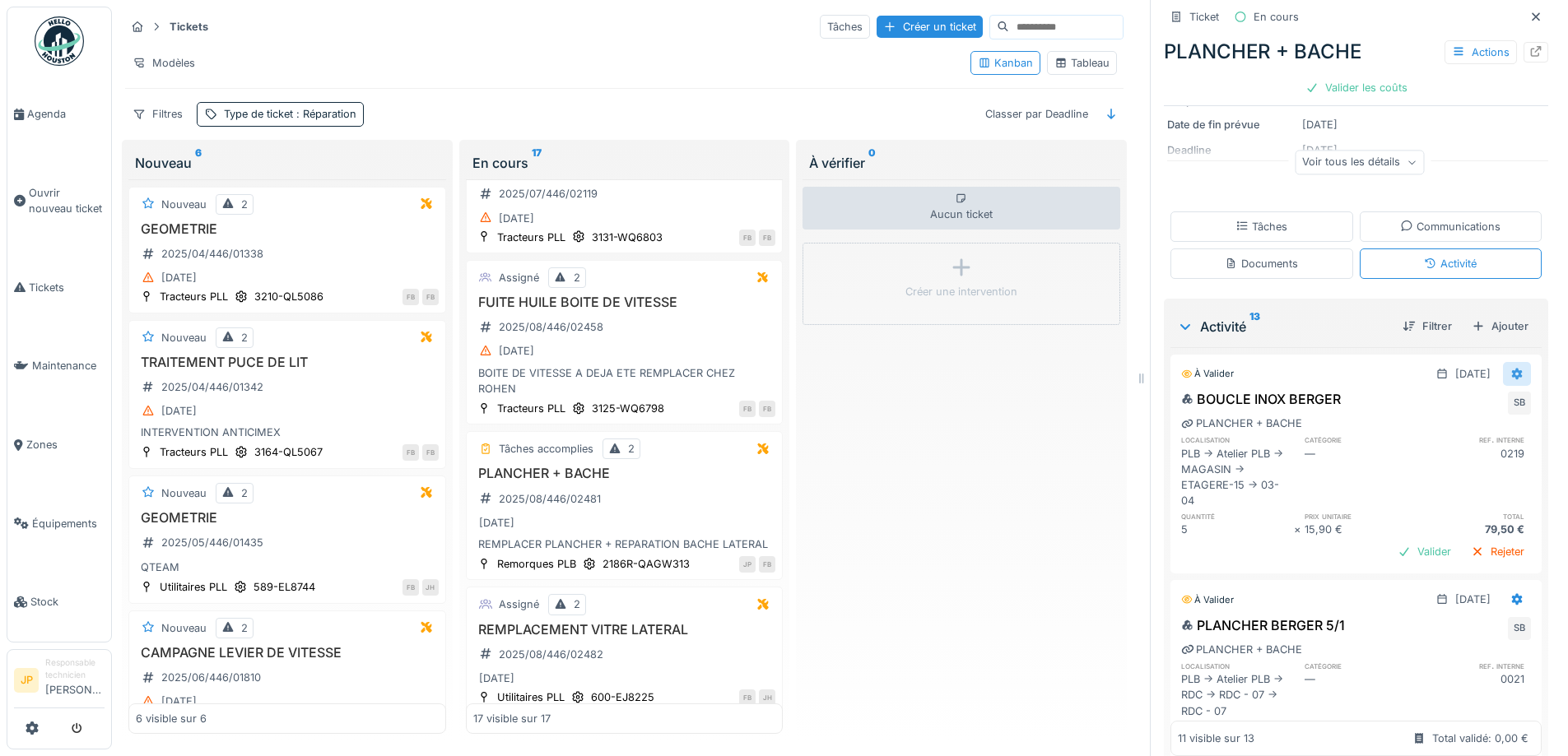
click at [1503, 374] on div at bounding box center [1517, 374] width 28 height 24
click at [1446, 427] on div "Supprimer" at bounding box center [1449, 438] width 80 height 25
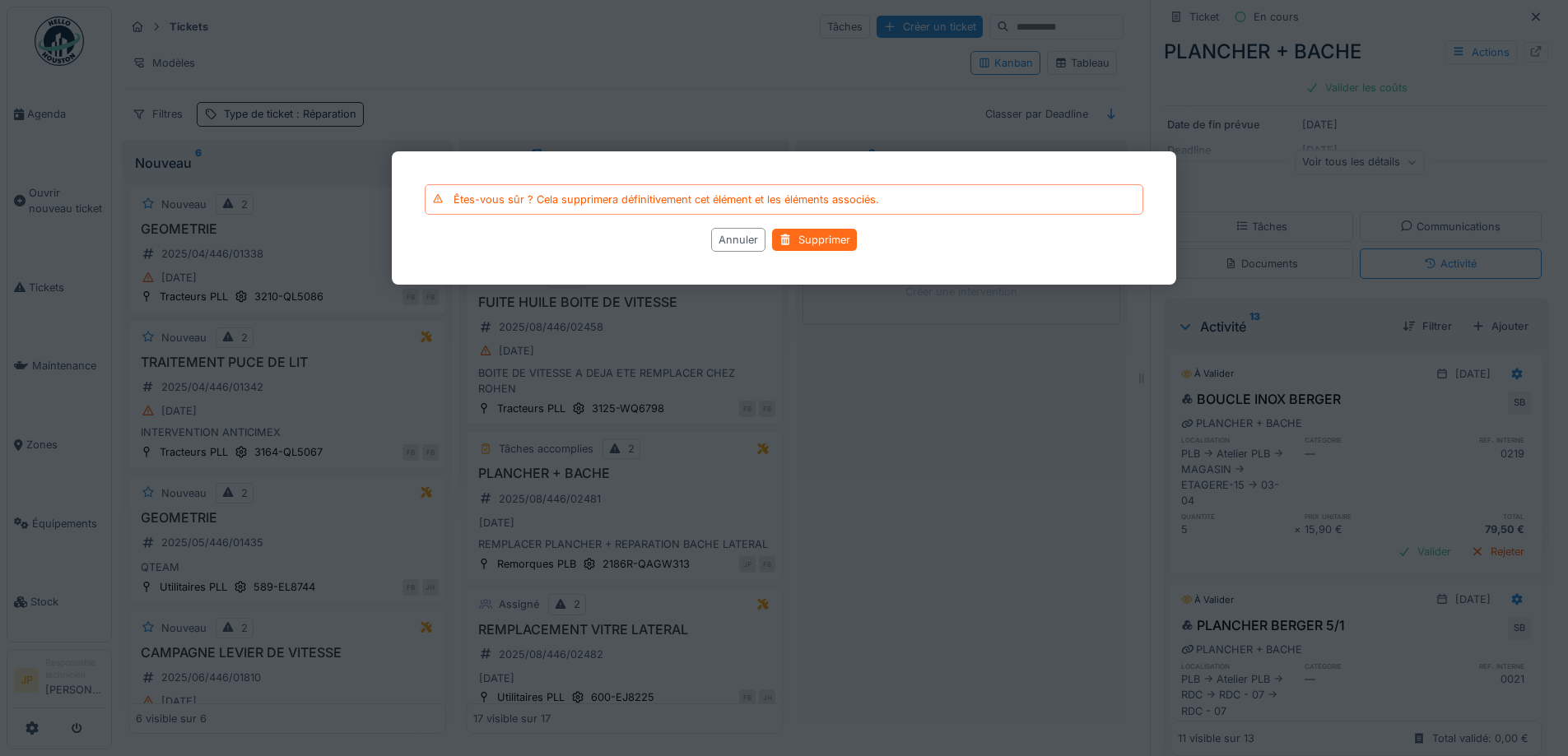
click at [808, 236] on div "Supprimer" at bounding box center [814, 240] width 85 height 22
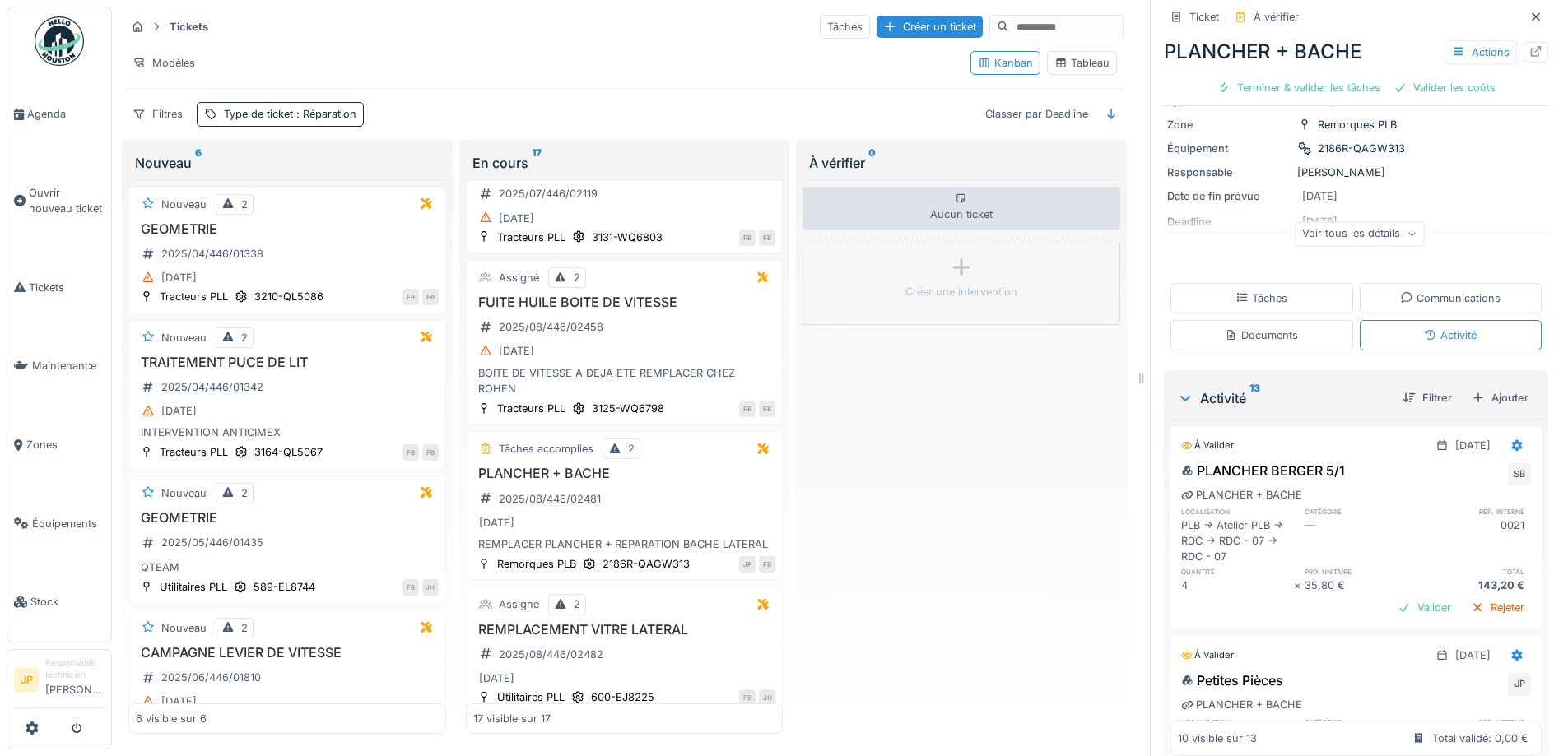
scroll to position [0, 0]
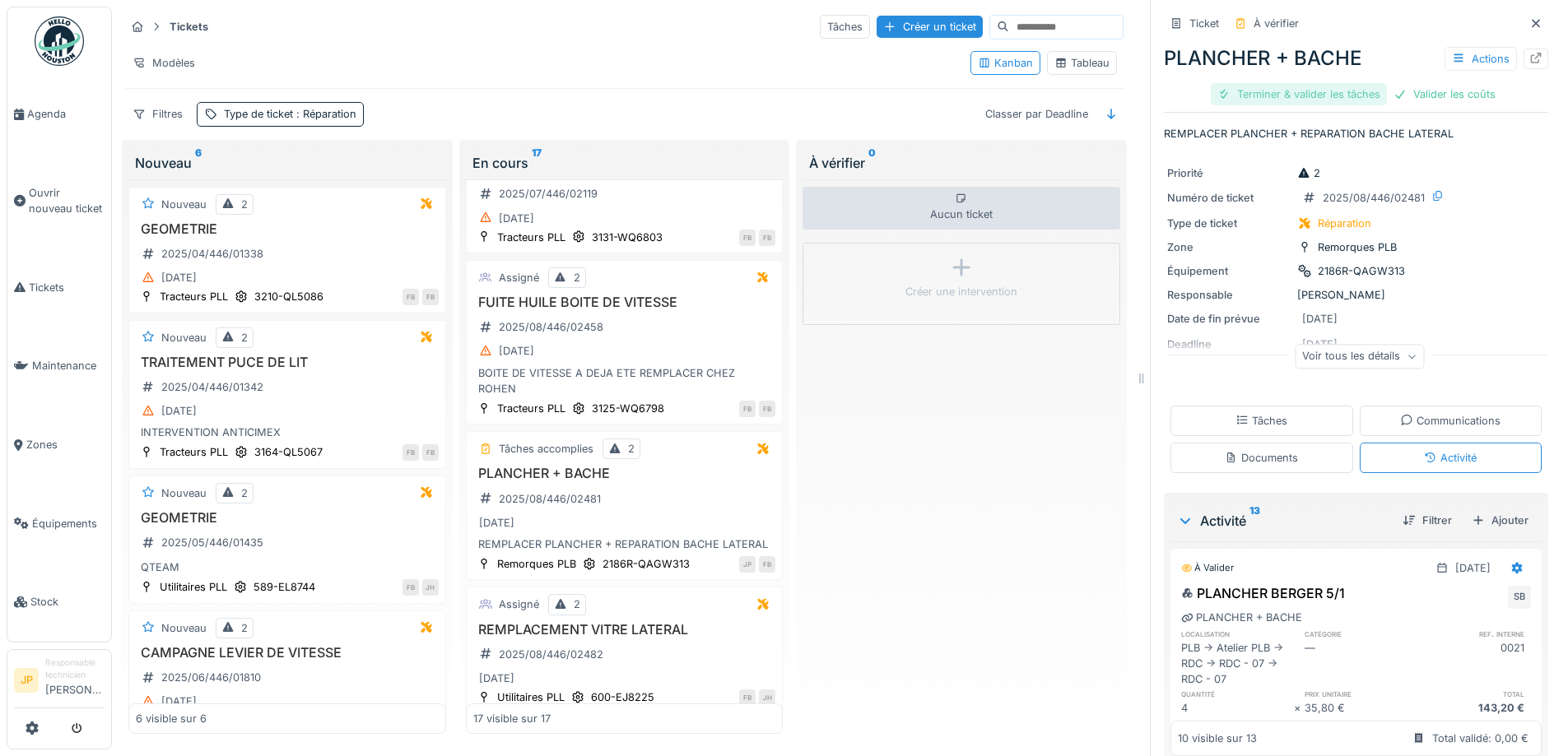
click at [1274, 83] on div "Terminer & valider les tâches" at bounding box center [1299, 94] width 176 height 22
click at [1346, 83] on div "Valider les coûts" at bounding box center [1357, 94] width 115 height 22
click at [1323, 83] on div "Envoyer pour approbation" at bounding box center [1357, 94] width 166 height 22
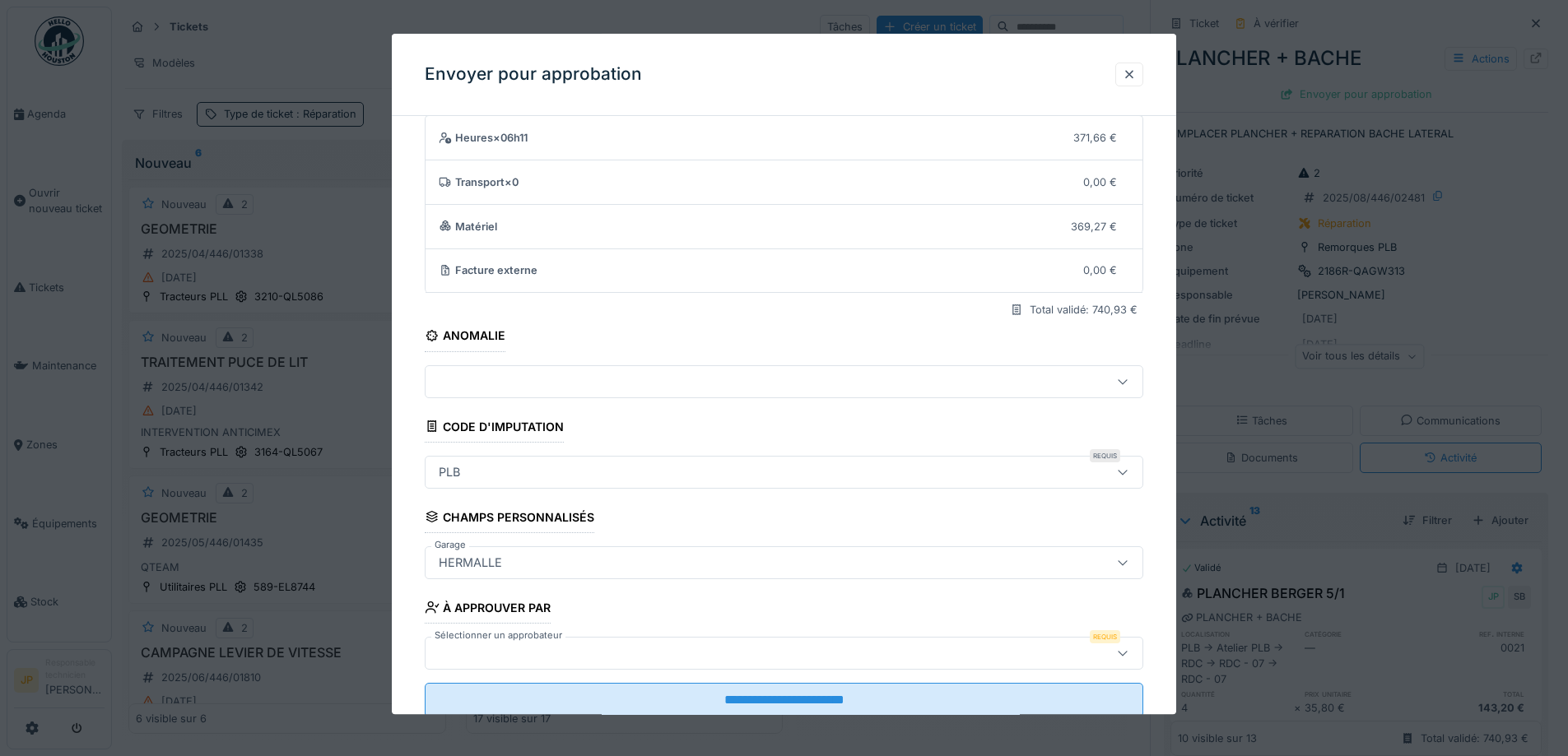
scroll to position [101, 0]
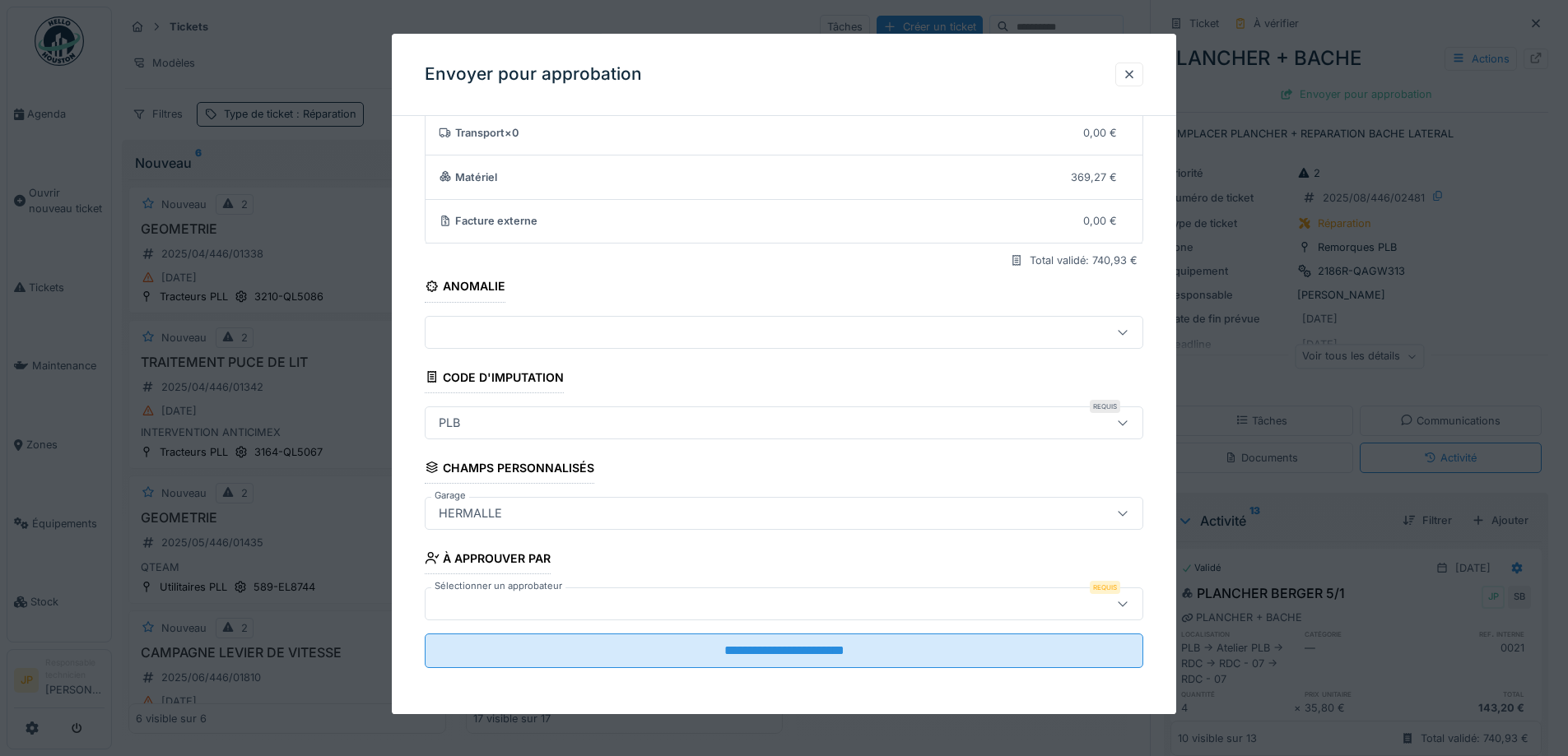
click at [555, 604] on div at bounding box center [742, 604] width 620 height 18
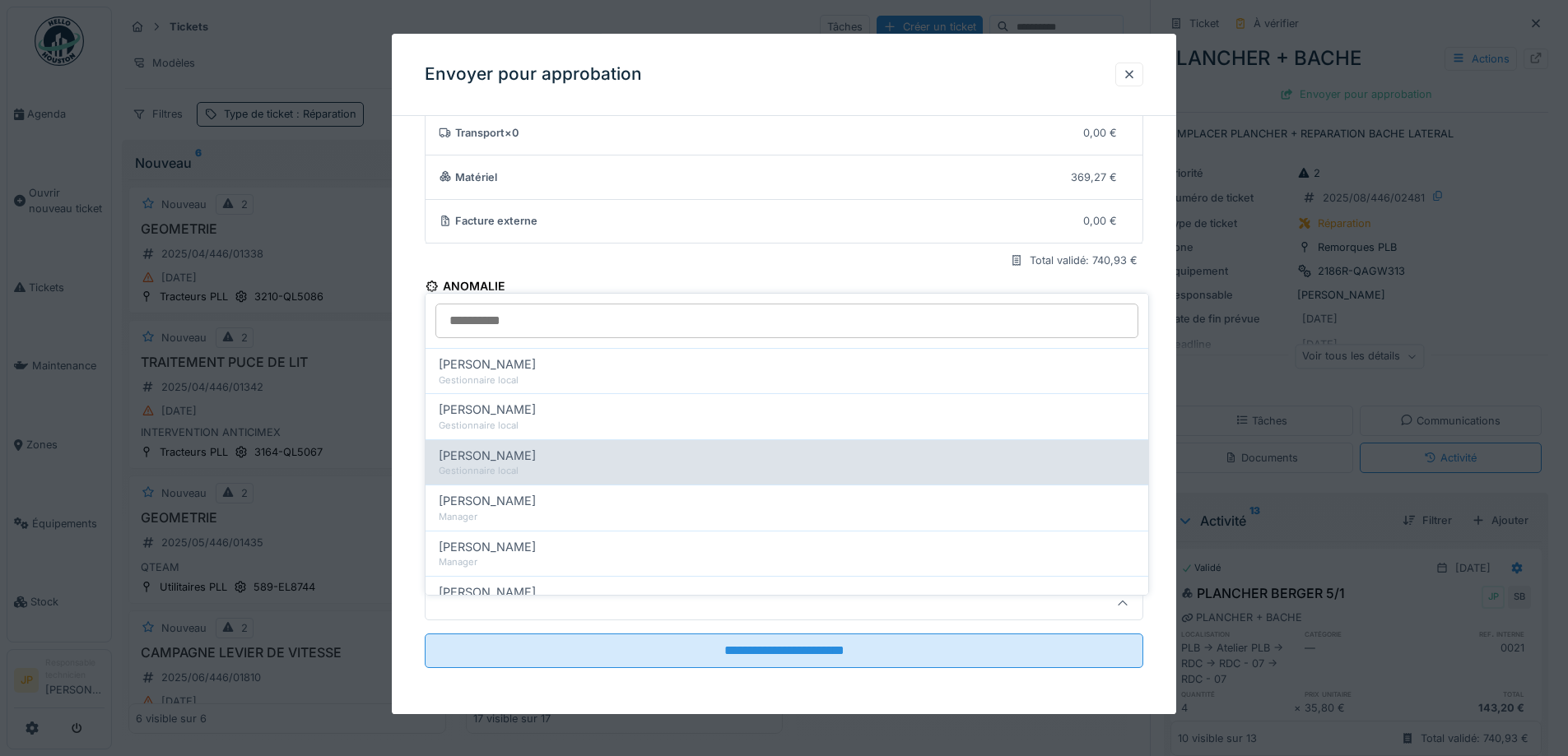
scroll to position [329, 0]
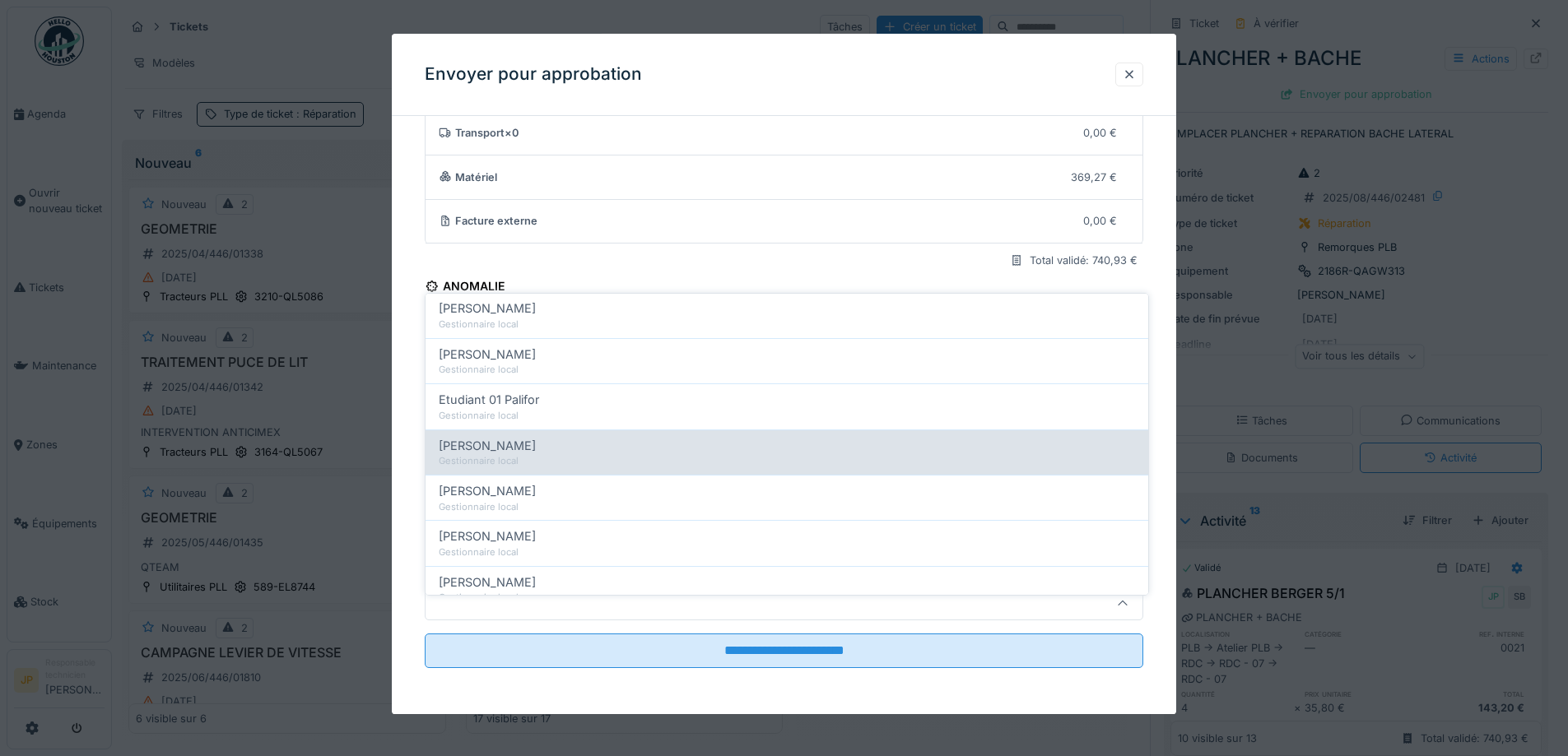
click at [542, 454] on div "Gestionnaire local" at bounding box center [787, 461] width 697 height 14
type input "*****"
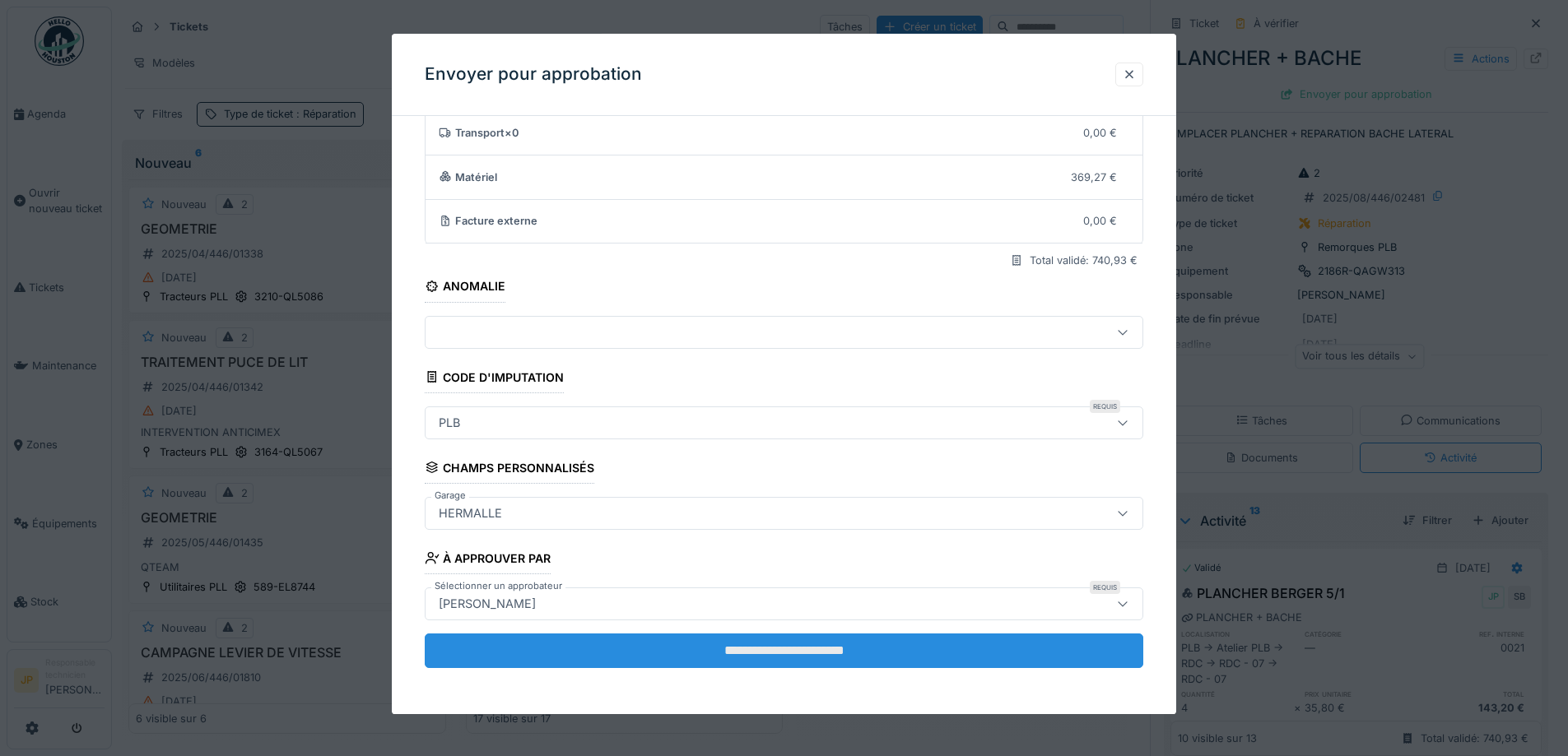
click at [783, 650] on input "**********" at bounding box center [784, 651] width 719 height 35
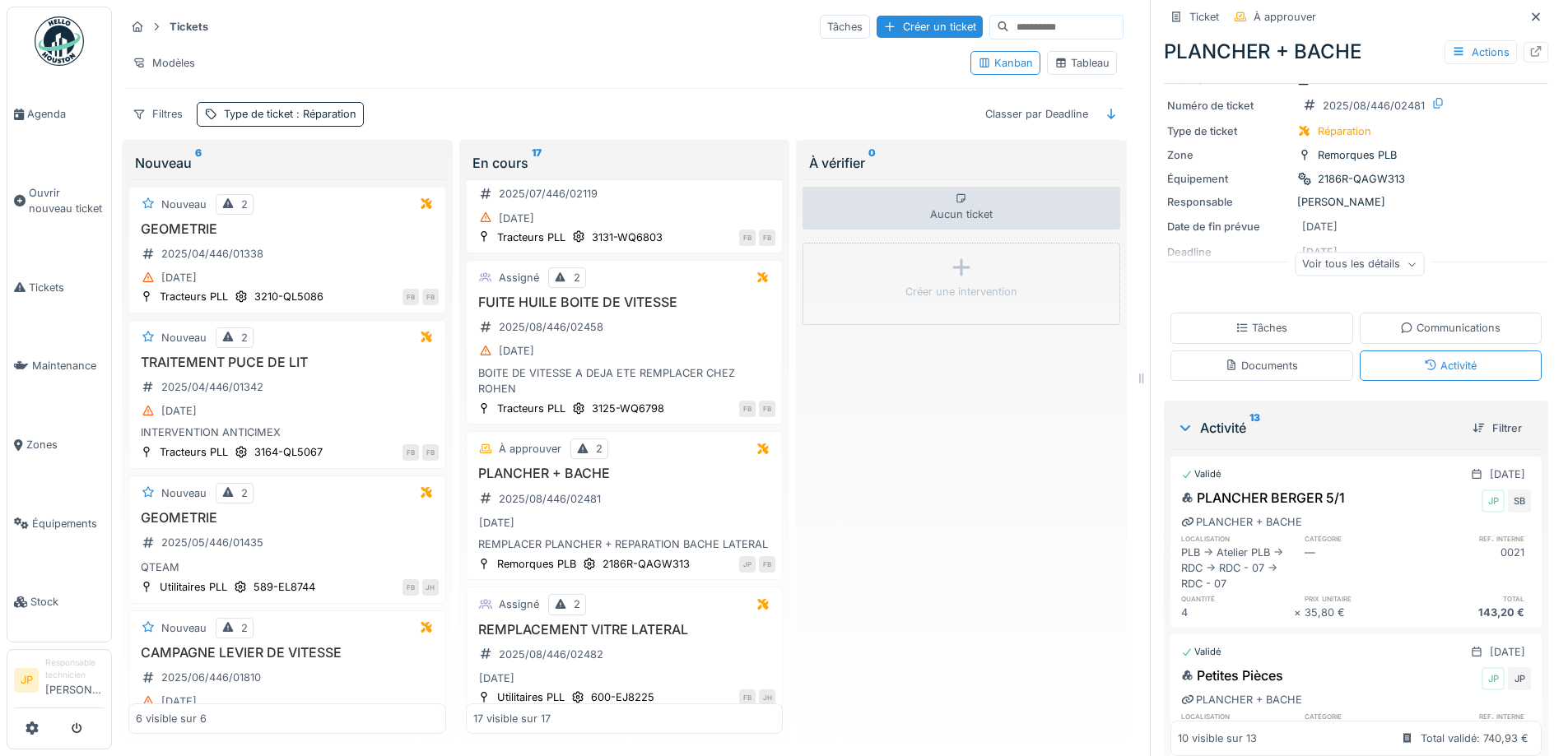
scroll to position [0, 0]
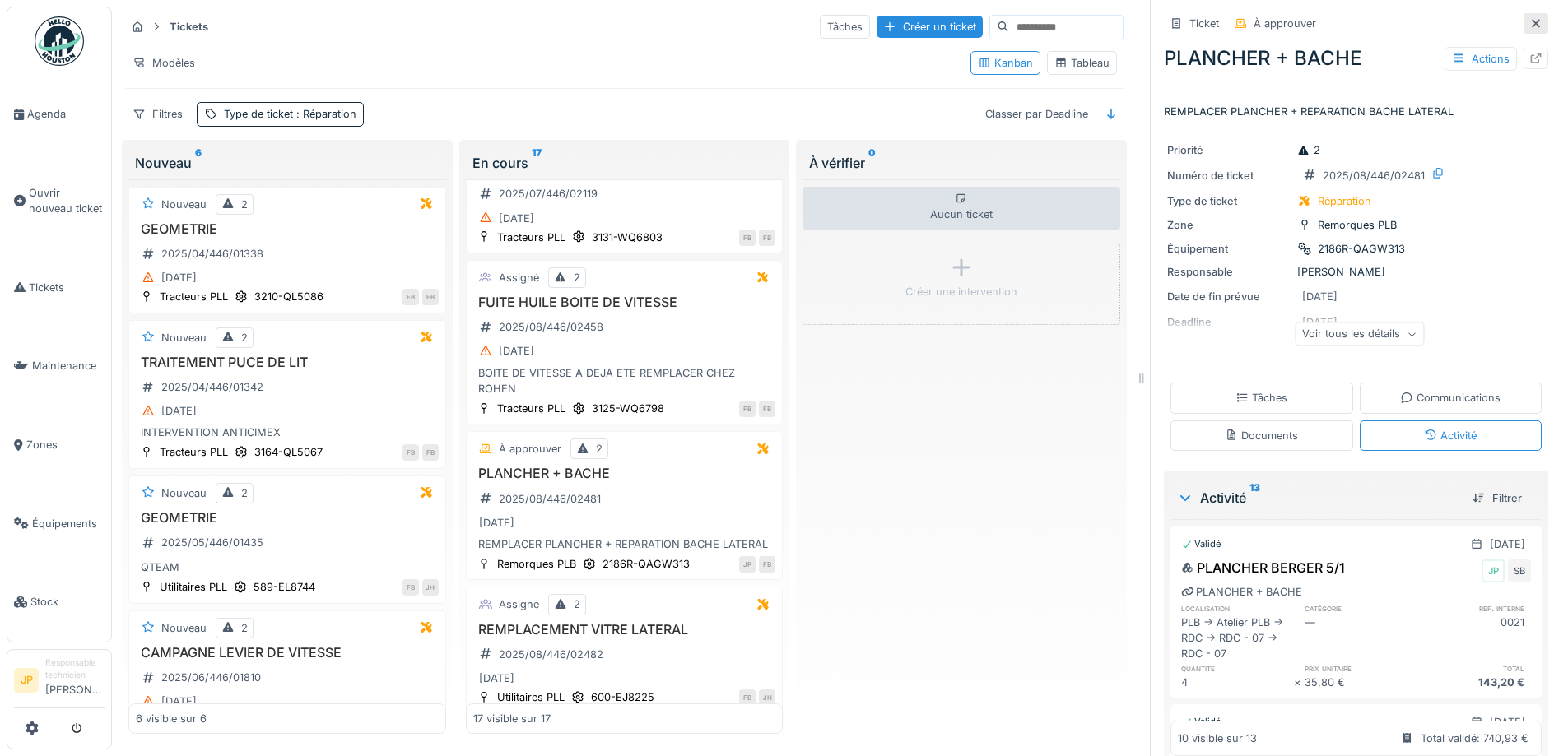
click at [1532, 19] on icon at bounding box center [1536, 23] width 8 height 8
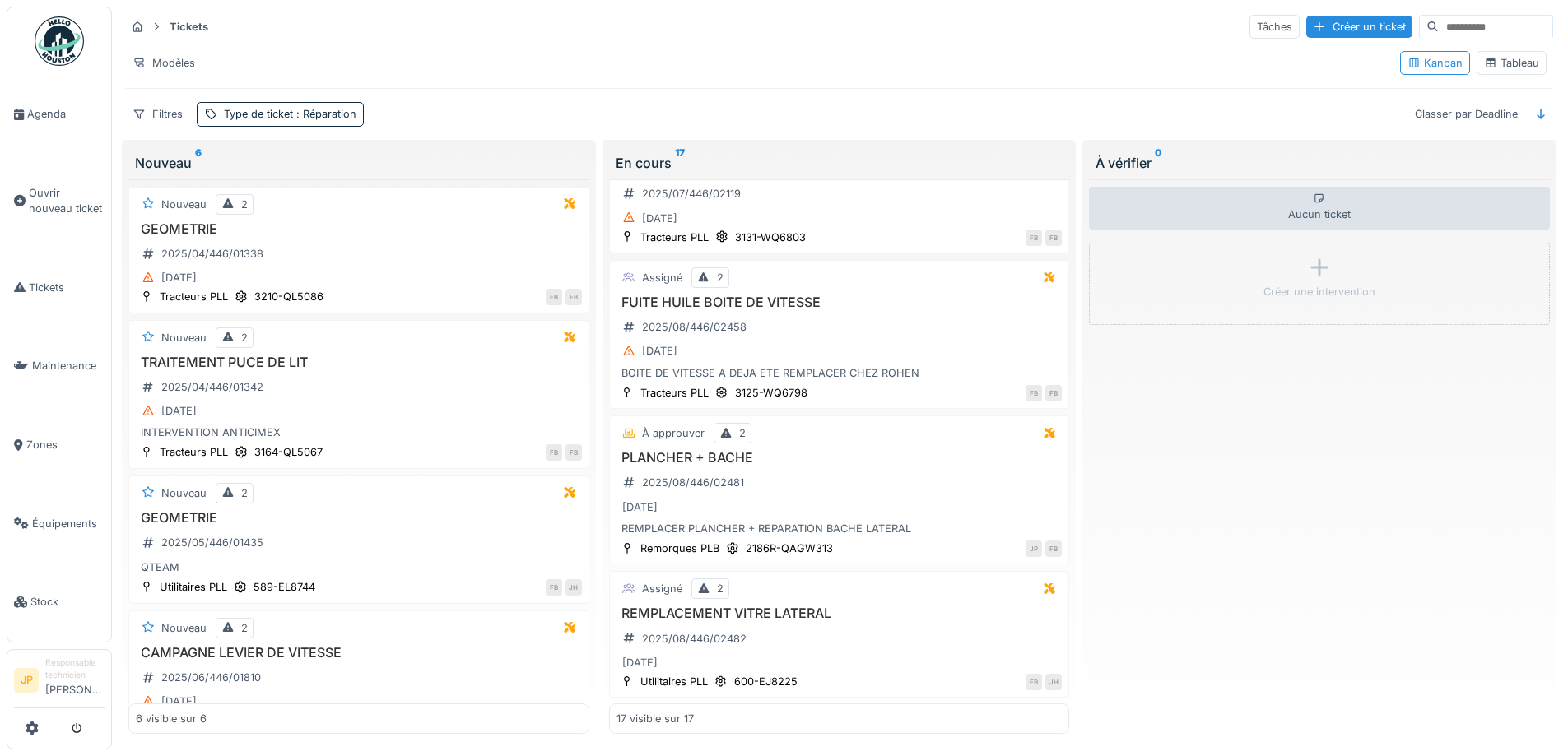
scroll to position [11, 0]
click at [35, 283] on span "Tickets" at bounding box center [66, 288] width 75 height 16
